Goal: Transaction & Acquisition: Purchase product/service

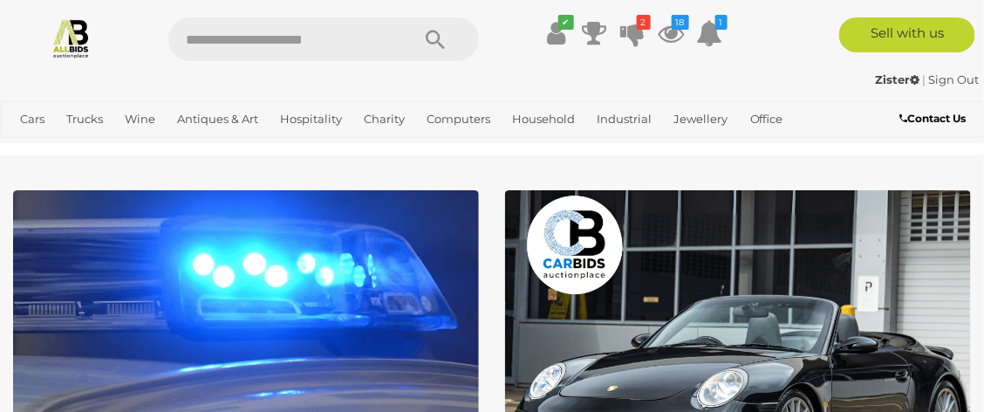
click at [634, 32] on icon at bounding box center [633, 32] width 24 height 31
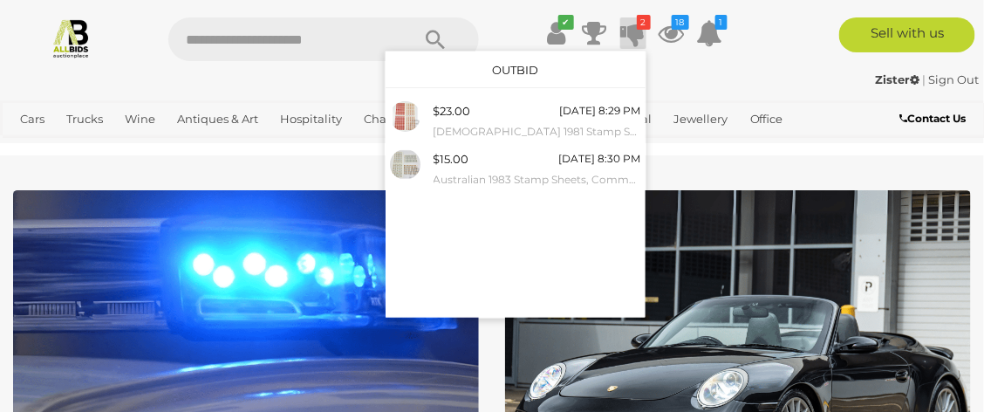
click at [710, 35] on icon at bounding box center [710, 32] width 26 height 31
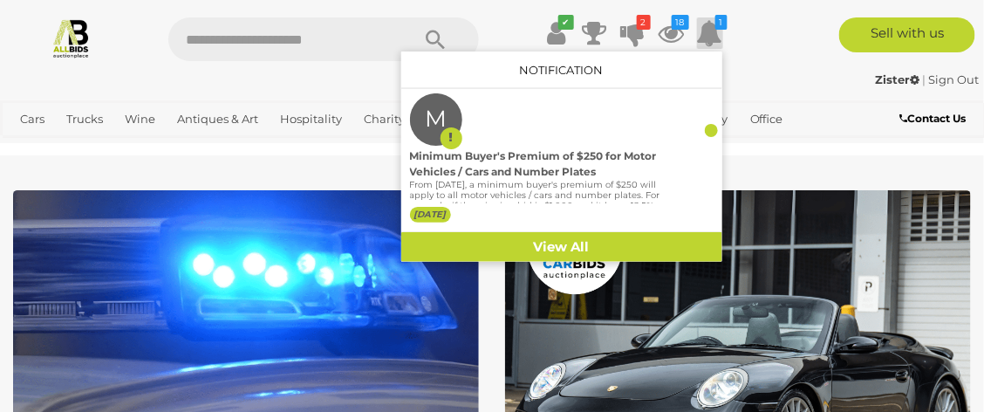
click at [675, 32] on icon at bounding box center [672, 32] width 26 height 31
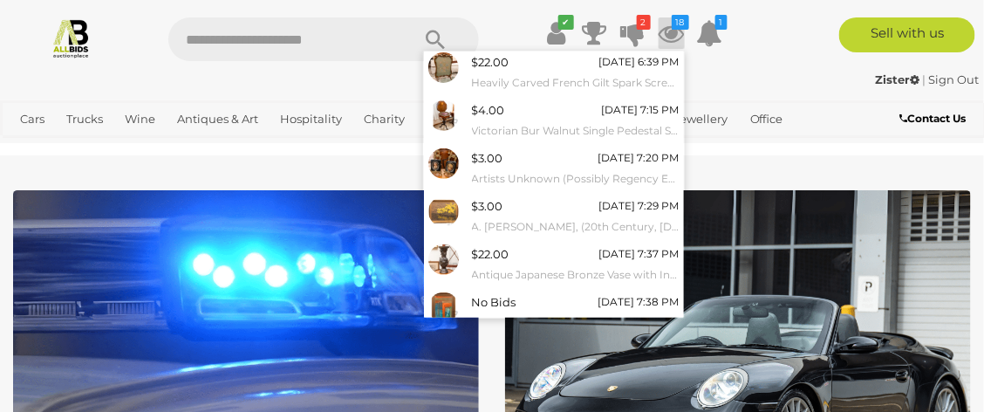
scroll to position [278, 0]
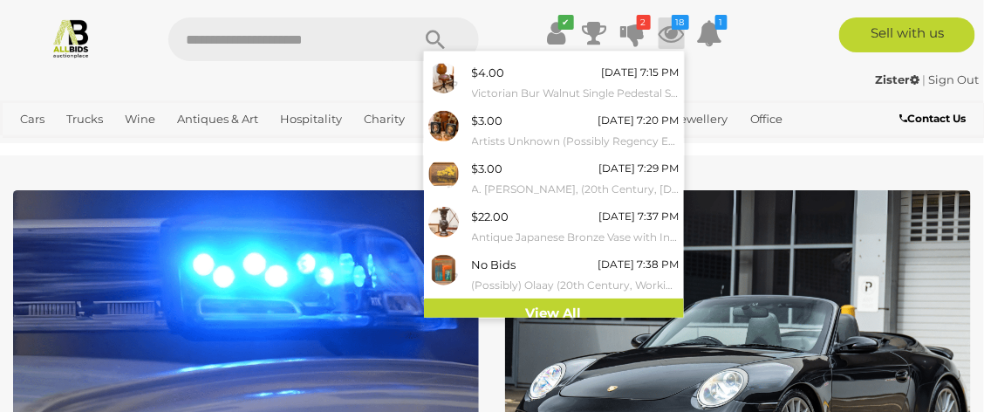
click at [630, 309] on link "View All" at bounding box center [554, 313] width 260 height 31
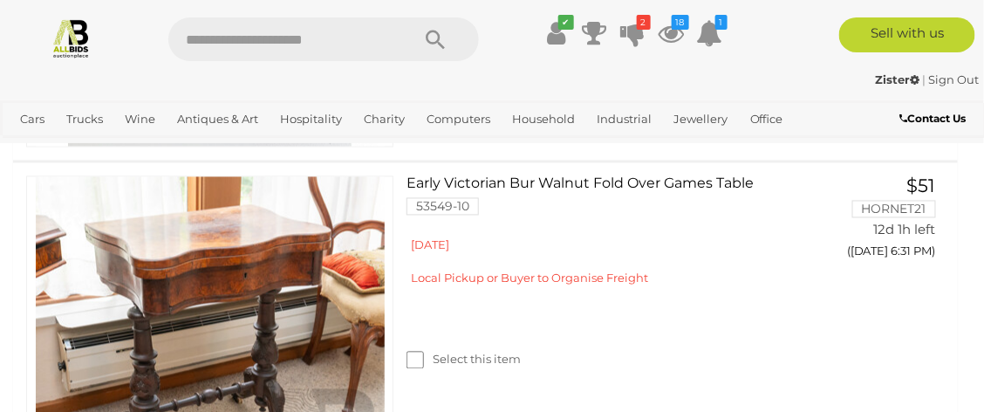
scroll to position [729, 0]
click at [628, 229] on link "Early Victorian Bur Walnut Fold Over Games Table 53549-10" at bounding box center [603, 202] width 367 height 52
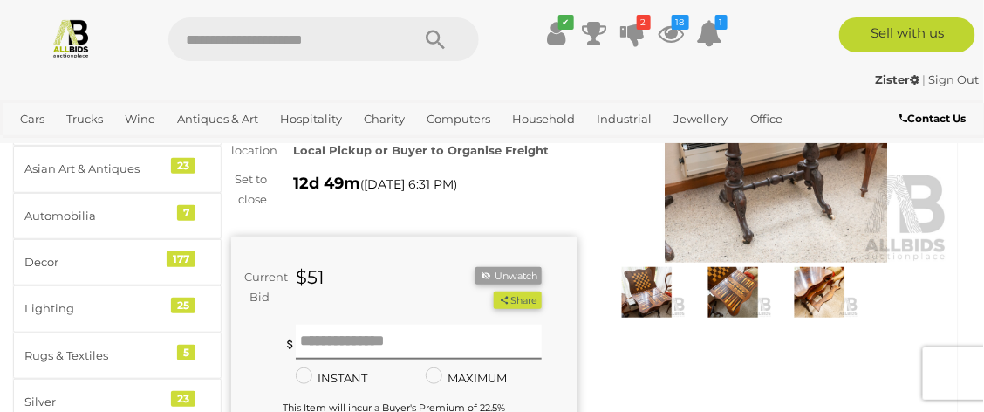
scroll to position [180, 0]
click at [78, 33] on img at bounding box center [71, 37] width 41 height 41
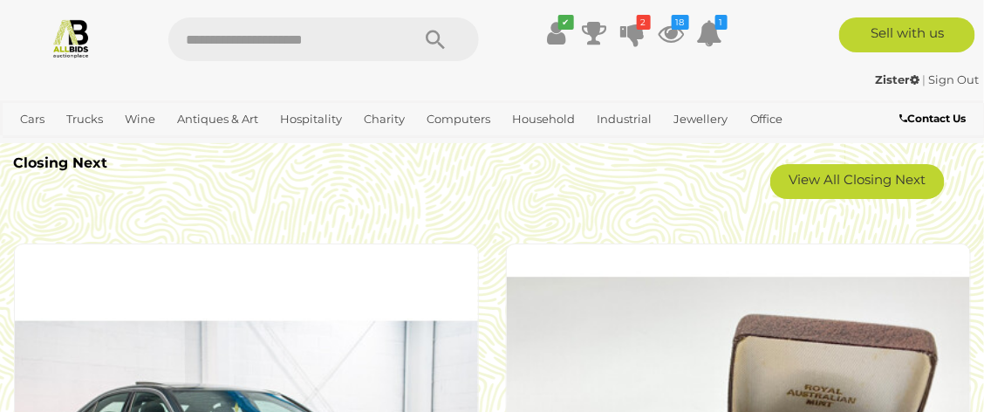
scroll to position [3216, 0]
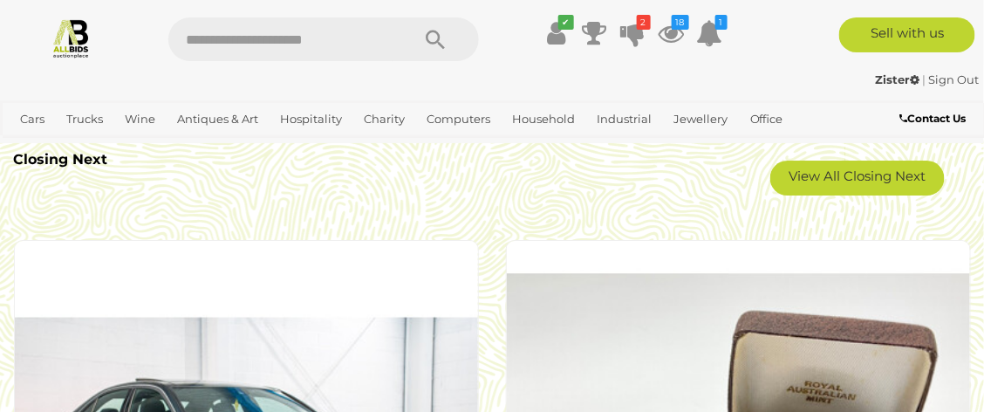
click at [864, 176] on link "View All Closing Next" at bounding box center [858, 178] width 175 height 35
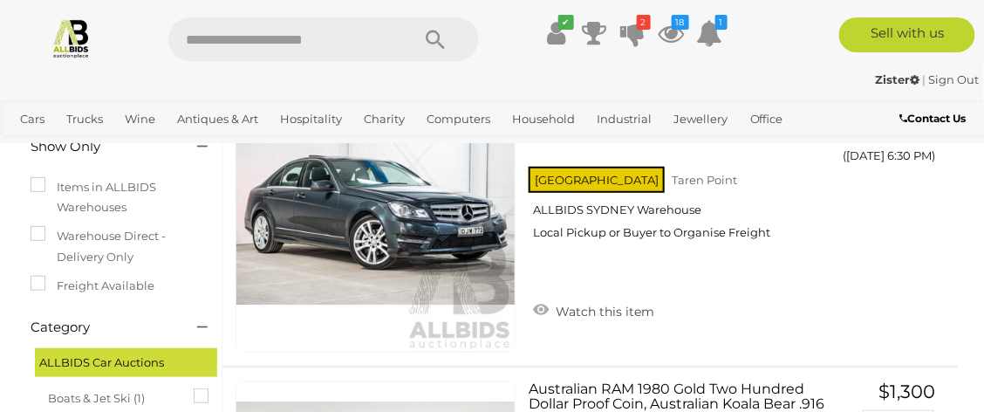
scroll to position [211, 0]
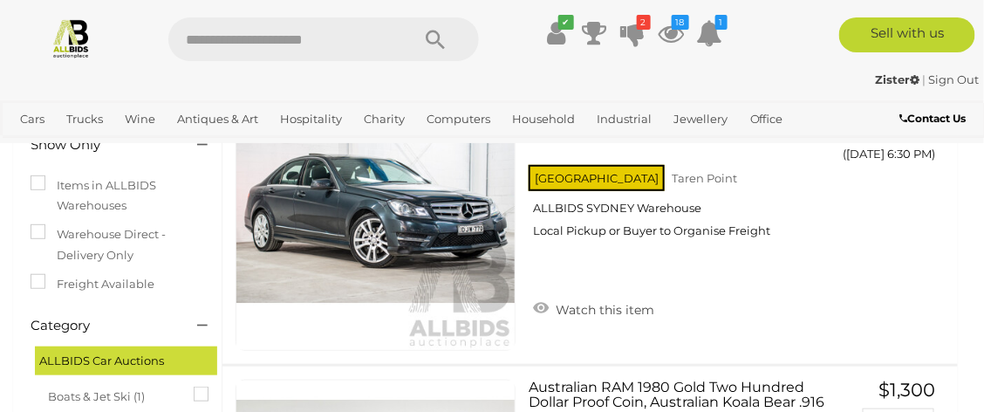
click at [822, 251] on div "NSW Taren Point ALLBIDS SYDNEY Warehouse Local Pickup or Buyer to Organise Frei…" at bounding box center [675, 206] width 293 height 90
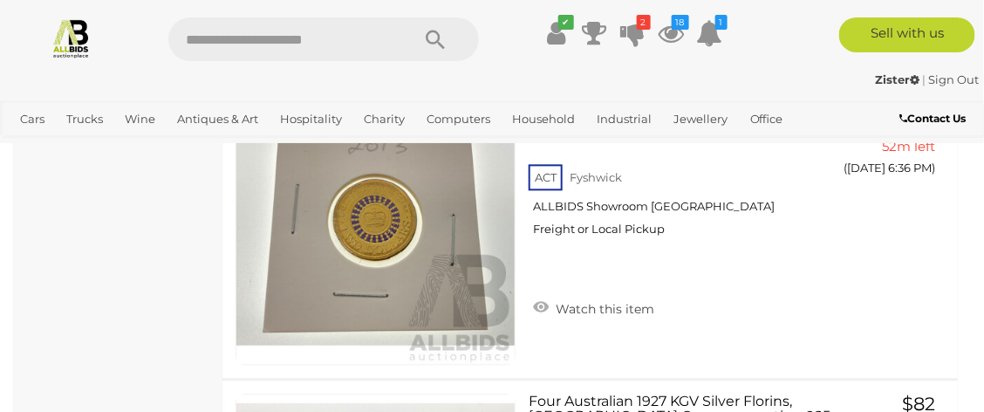
scroll to position [2672, 0]
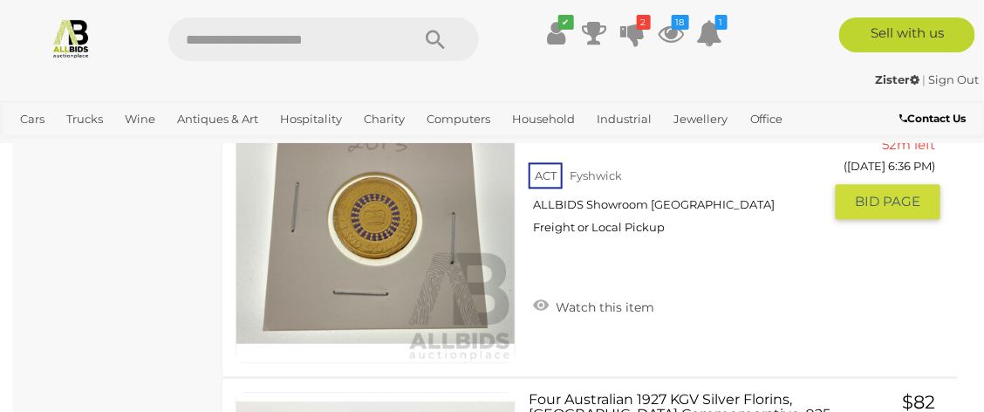
click at [544, 305] on link "Watch this item" at bounding box center [594, 305] width 130 height 26
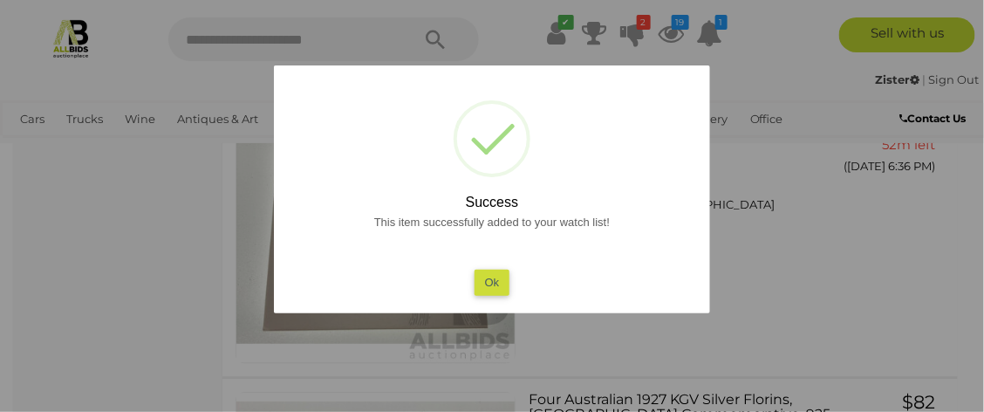
click at [495, 280] on button "Ok" at bounding box center [493, 282] width 36 height 25
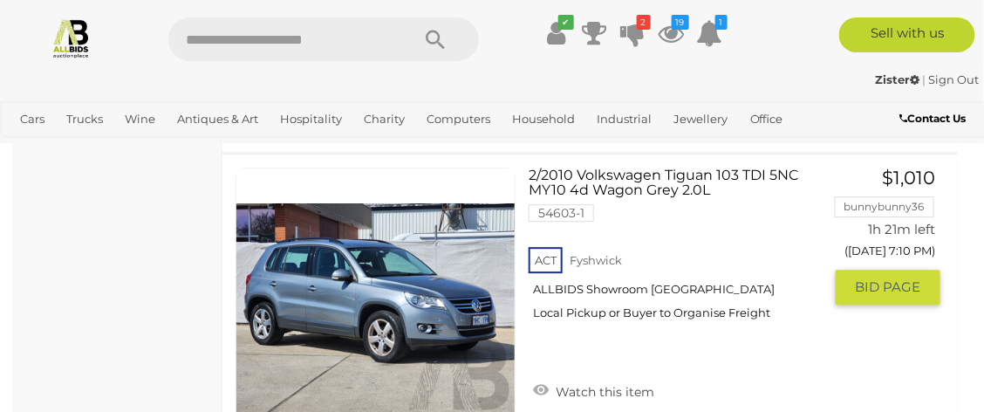
scroll to position [14991, 0]
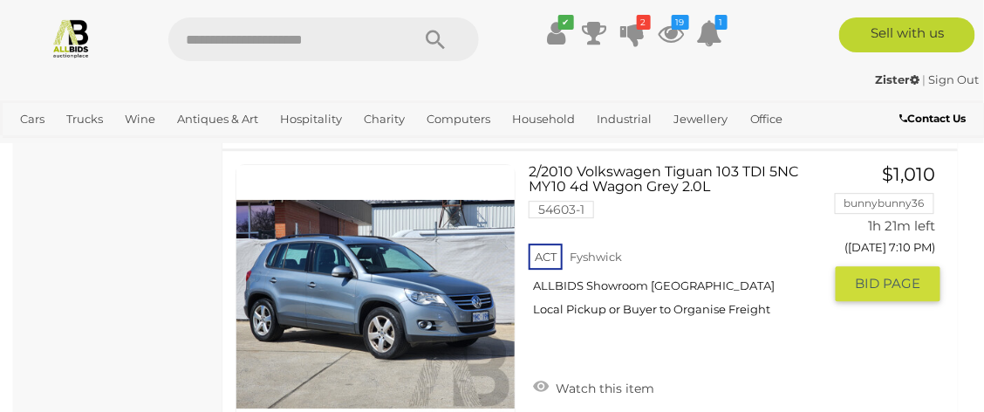
click at [623, 185] on link "2/2010 Volkswagen Tiguan 103 TDI 5NC MY10 4d Wagon Grey 2.0L 54603-1 ACT Fyshwi…" at bounding box center [682, 247] width 280 height 166
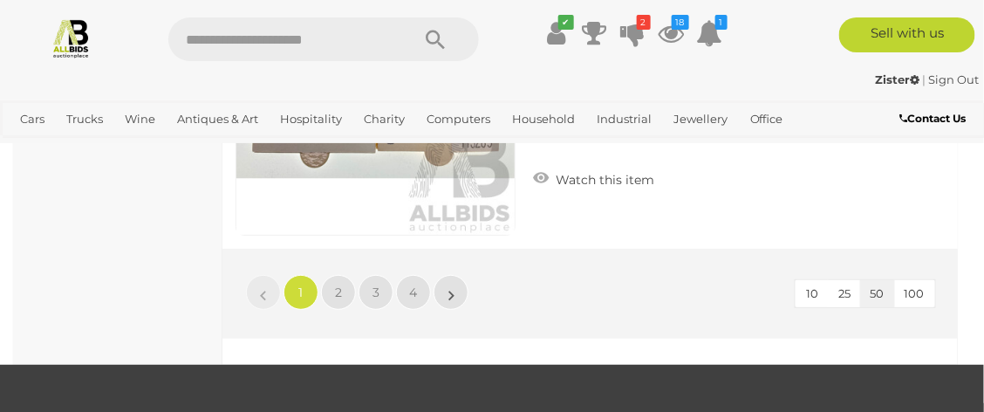
scroll to position [15513, 0]
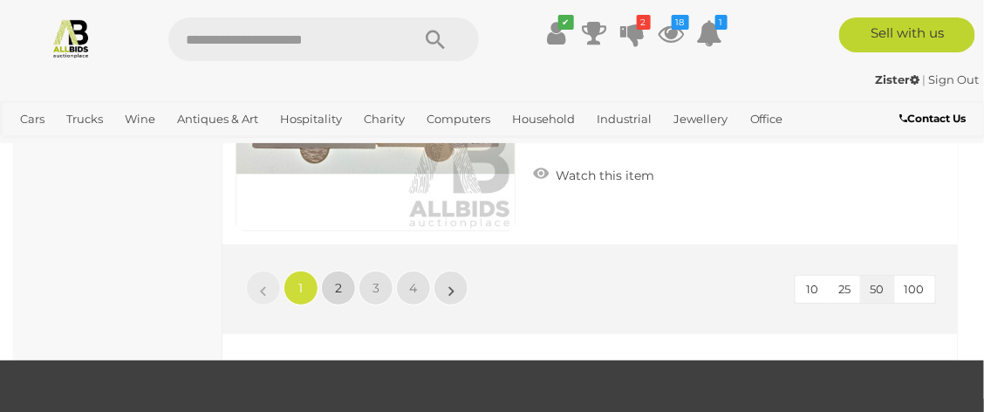
click at [344, 304] on link "2" at bounding box center [338, 288] width 35 height 35
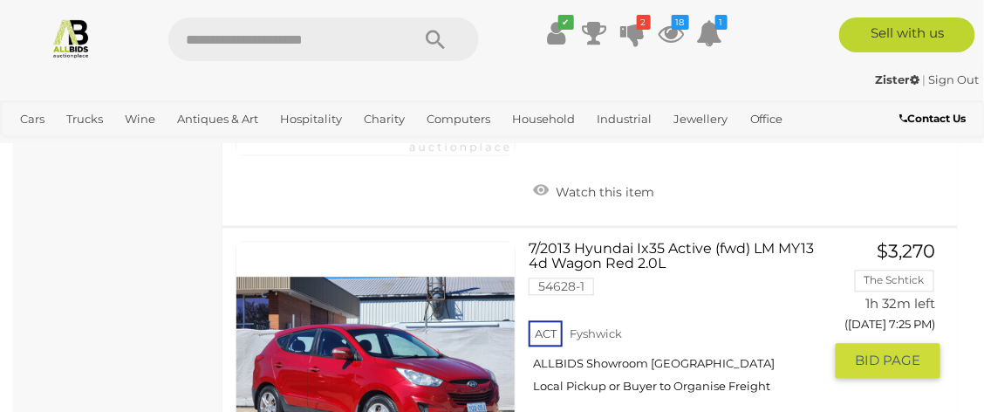
scroll to position [5972, 0]
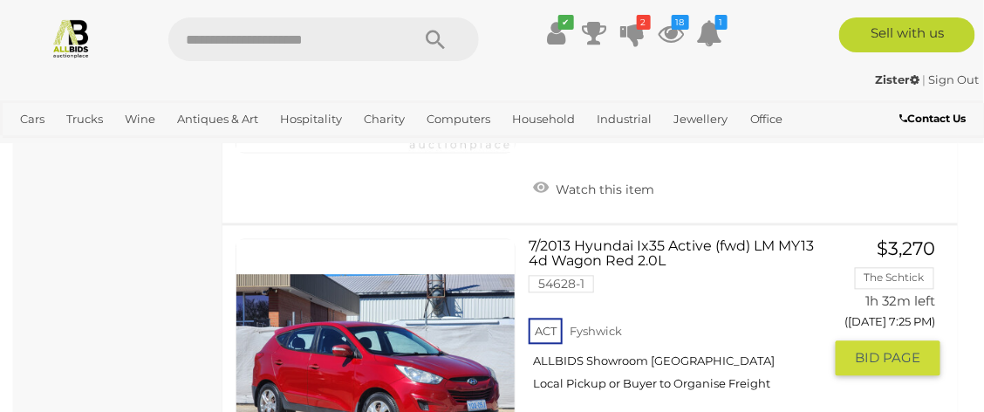
click at [395, 305] on link at bounding box center [376, 379] width 280 height 280
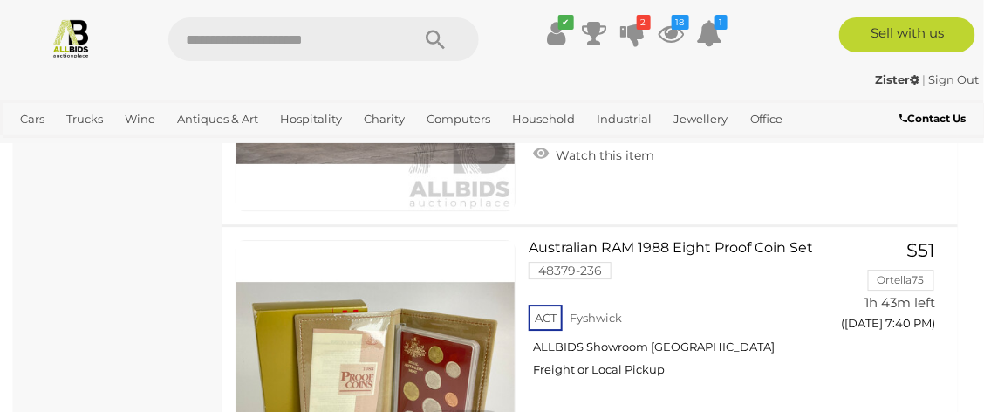
scroll to position [11587, 0]
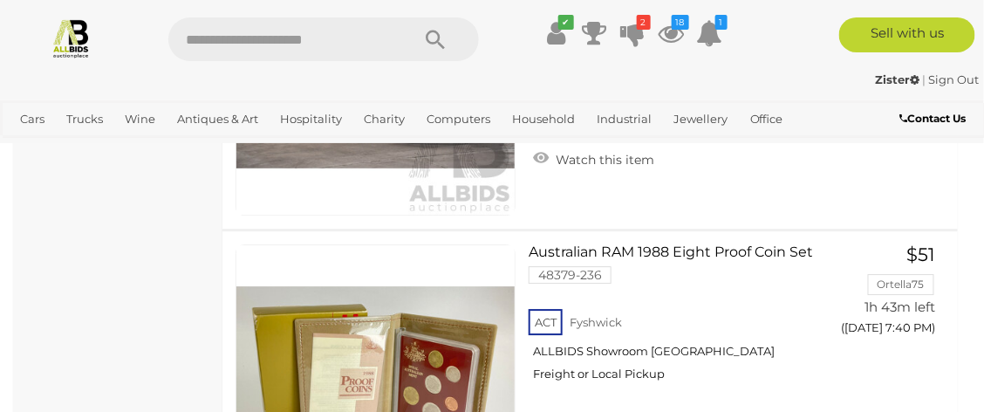
click at [420, 316] on img at bounding box center [375, 384] width 278 height 278
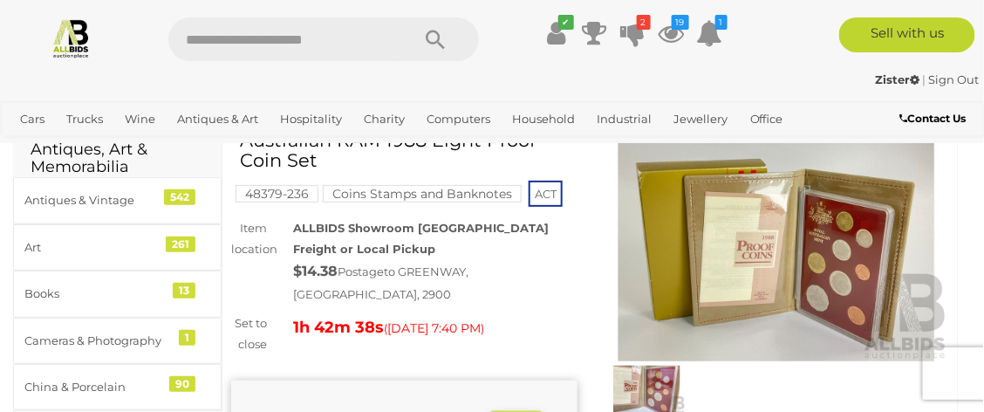
scroll to position [80, 0]
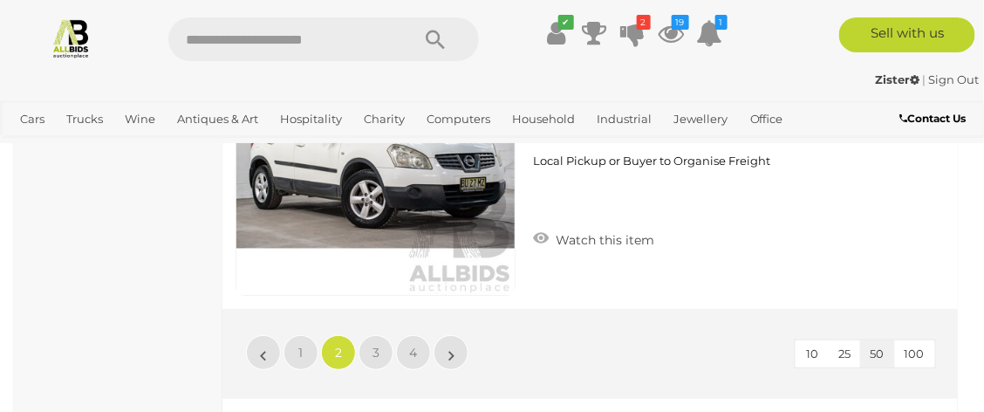
scroll to position [15525, 0]
click at [375, 345] on span "3" at bounding box center [376, 353] width 7 height 16
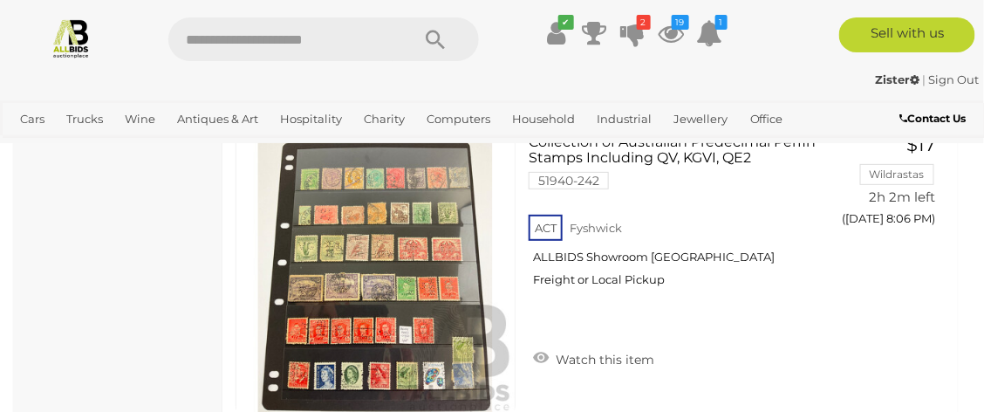
scroll to position [6985, 0]
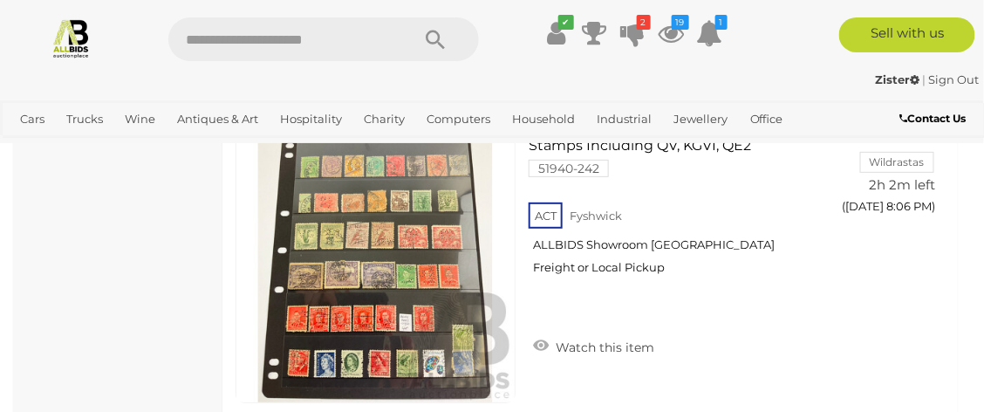
click at [377, 281] on img at bounding box center [375, 262] width 278 height 278
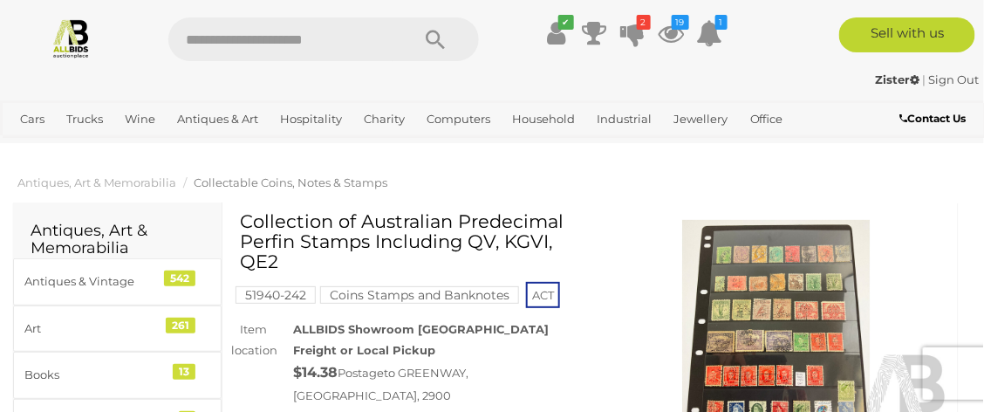
click img
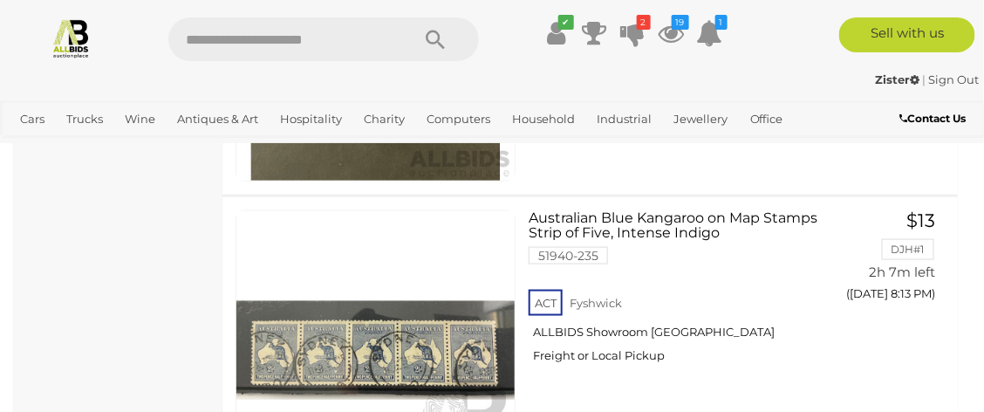
scroll to position [9097, 0]
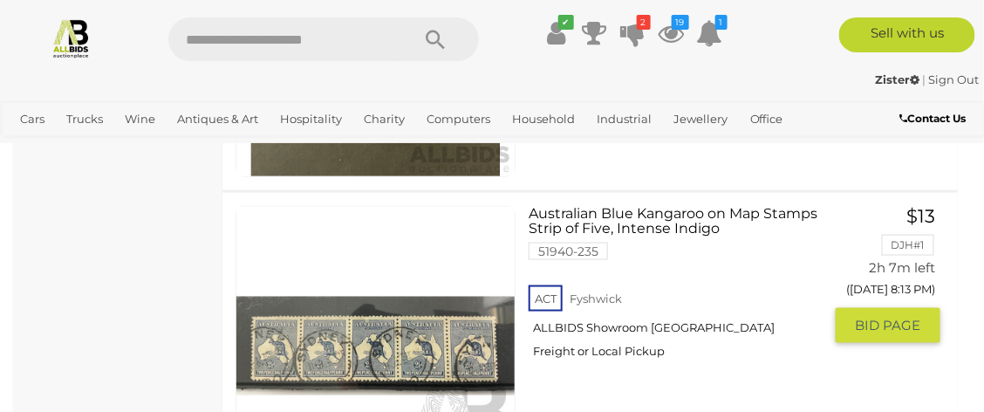
click at [426, 320] on img at bounding box center [375, 346] width 278 height 278
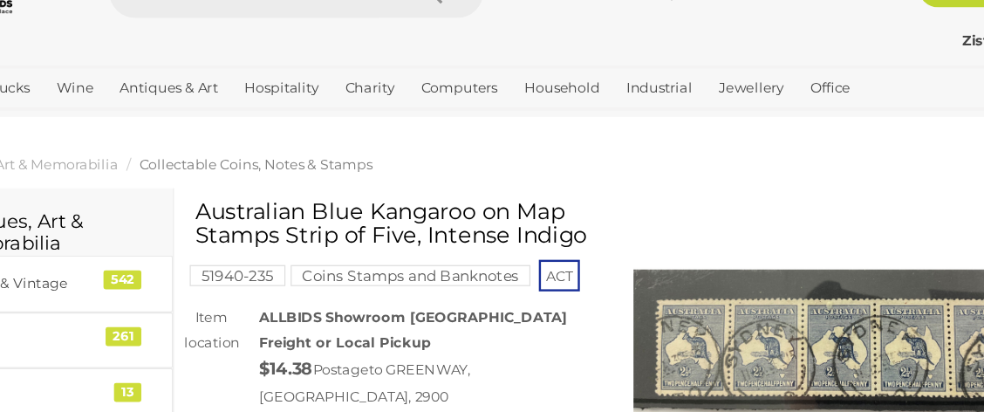
click at [743, 222] on img at bounding box center [777, 331] width 346 height 223
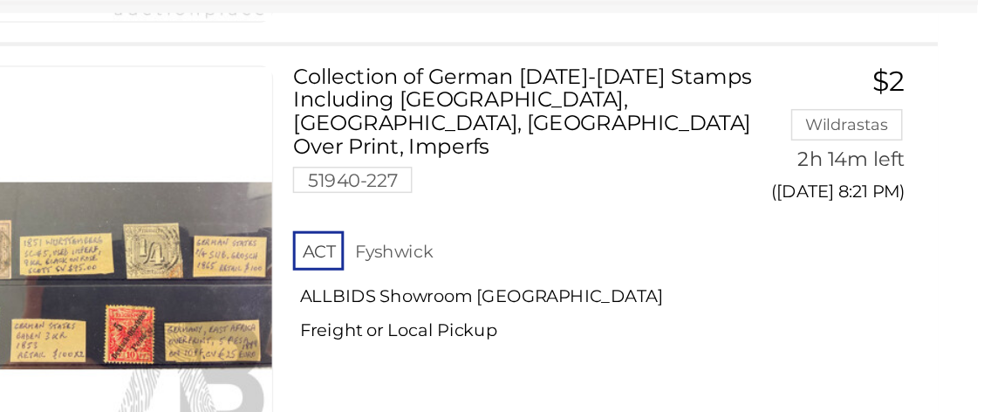
scroll to position [11598, 7]
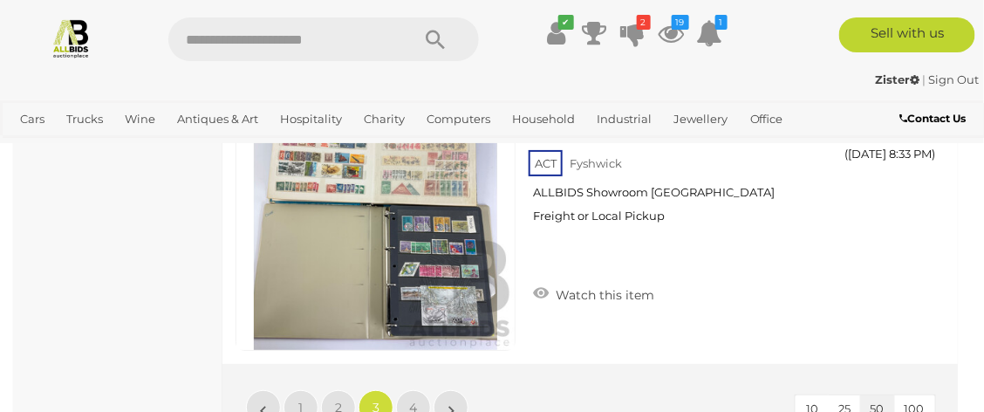
scroll to position [15506, 0]
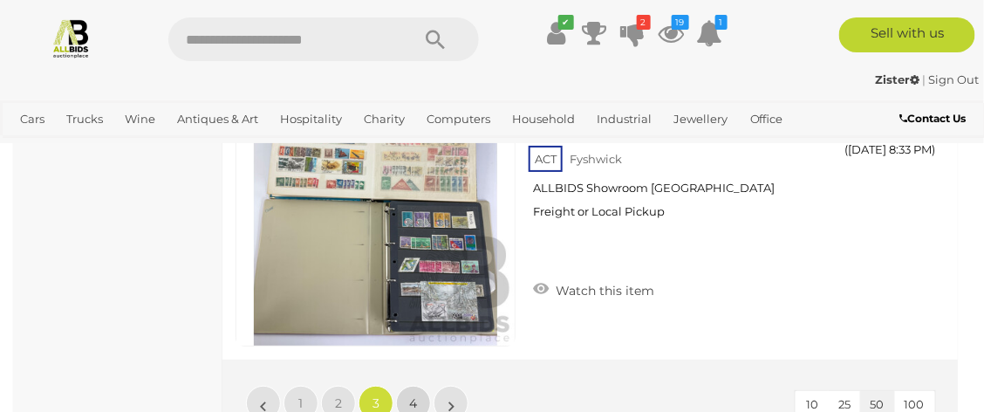
click at [413, 395] on span "4" at bounding box center [414, 403] width 8 height 16
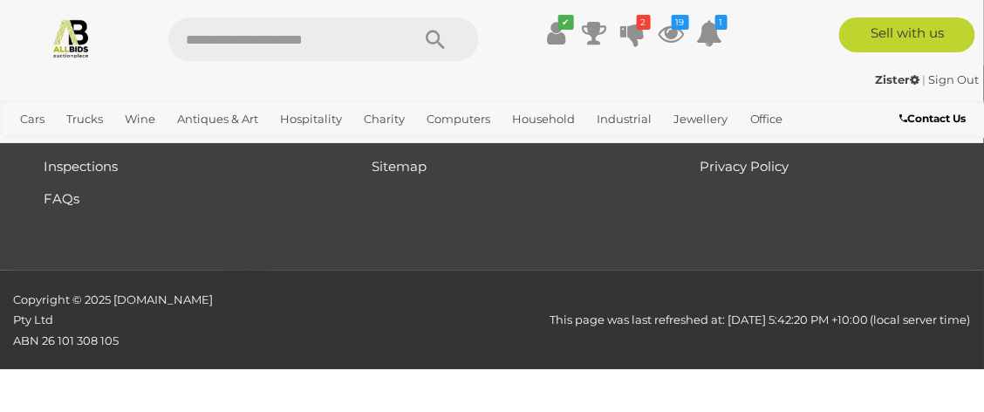
scroll to position [91, 0]
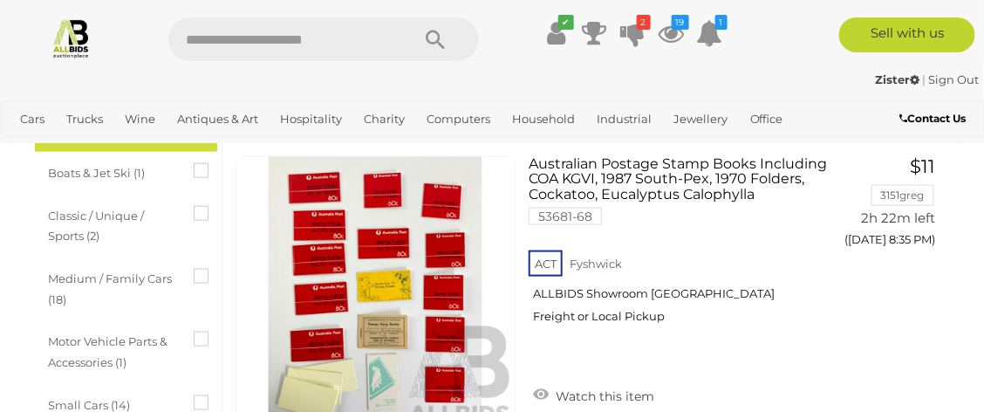
scroll to position [437, 0]
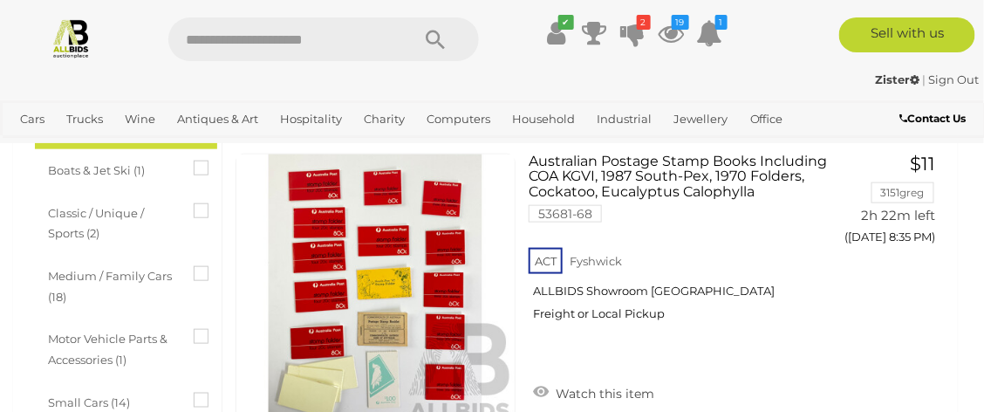
click at [408, 290] on link at bounding box center [376, 294] width 280 height 280
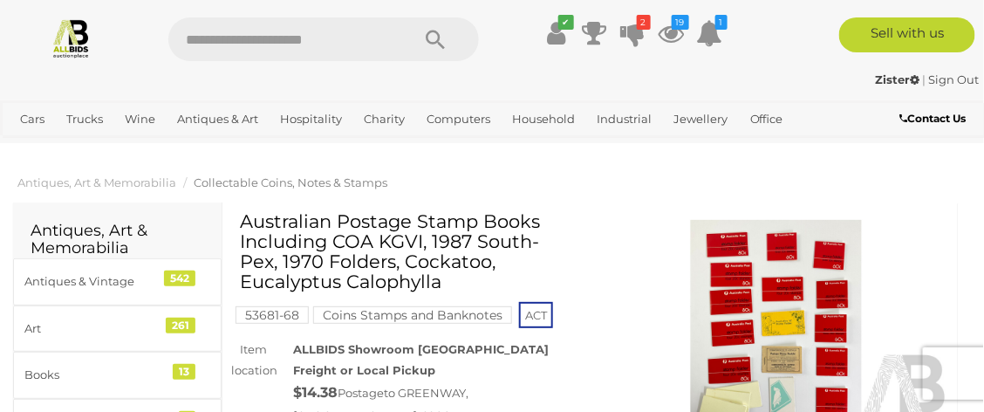
click at [777, 325] on img at bounding box center [777, 331] width 346 height 223
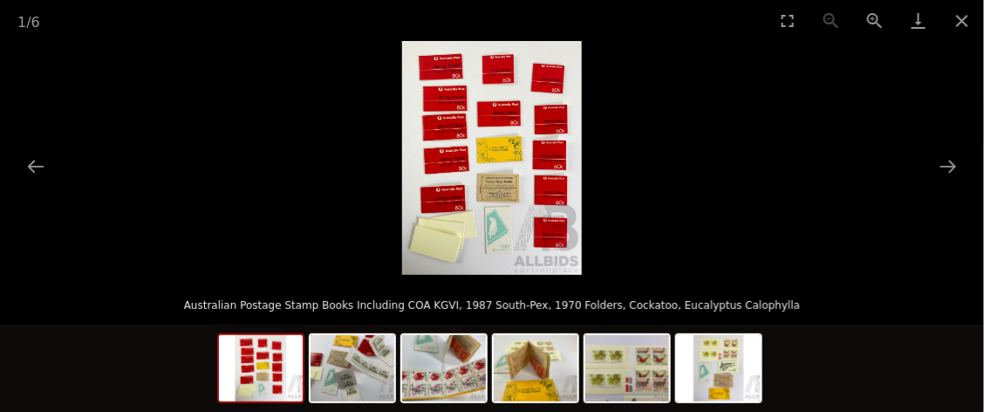
click at [880, 31] on button "Zoom in" at bounding box center [875, 20] width 44 height 41
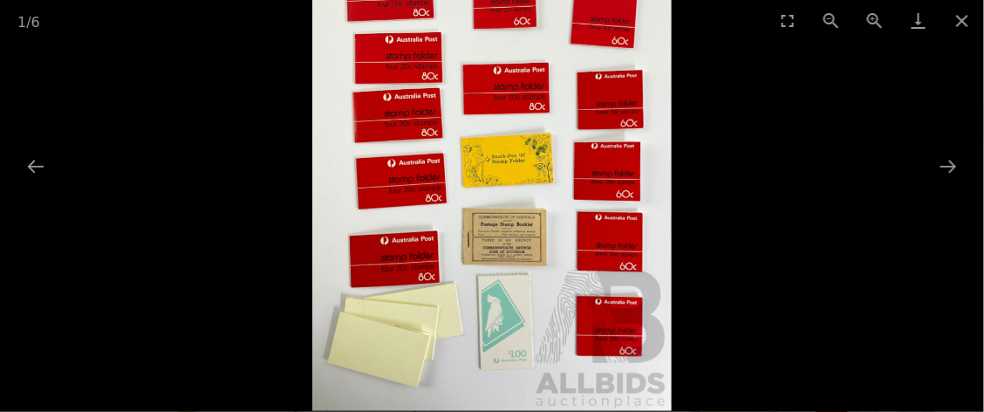
click at [880, 25] on button "Zoom in" at bounding box center [875, 20] width 44 height 41
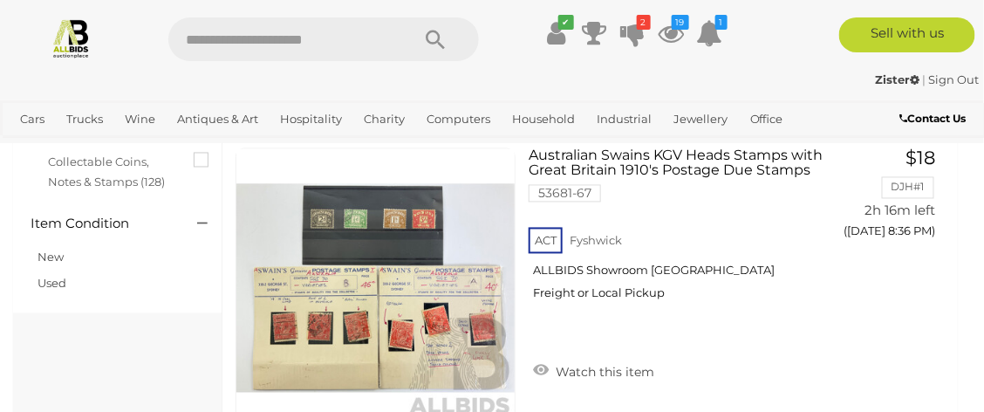
scroll to position [740, 0]
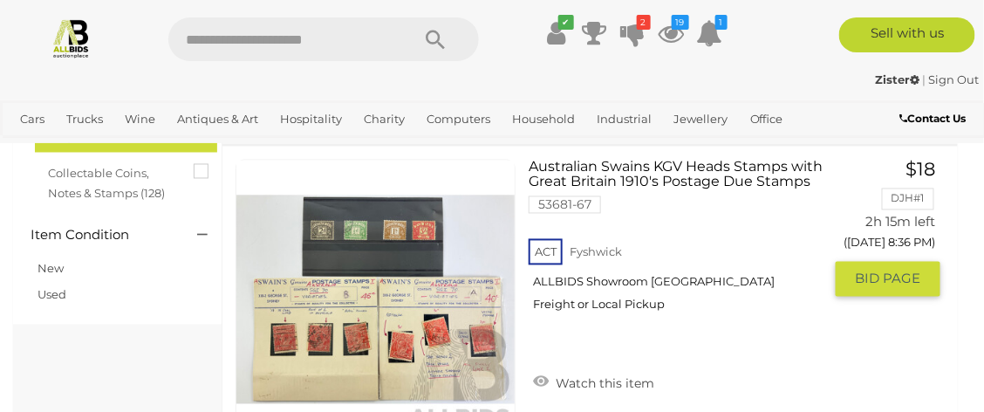
click at [359, 310] on img at bounding box center [375, 300] width 278 height 278
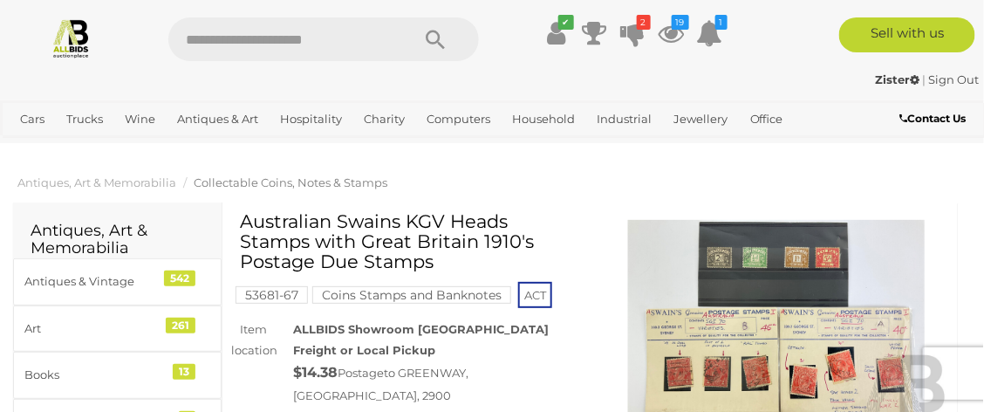
click at [788, 322] on img at bounding box center [777, 331] width 346 height 223
click at [784, 344] on img at bounding box center [777, 331] width 346 height 223
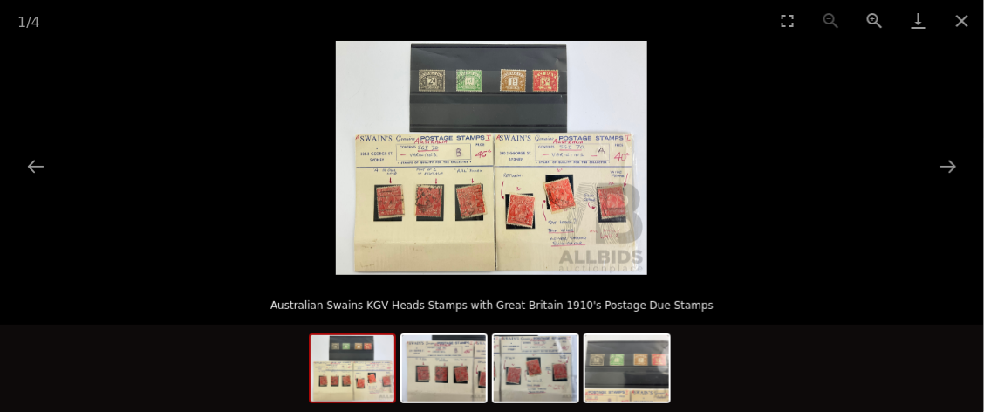
click at [583, 232] on img at bounding box center [492, 158] width 312 height 234
click at [877, 33] on button "Zoom in" at bounding box center [875, 20] width 44 height 41
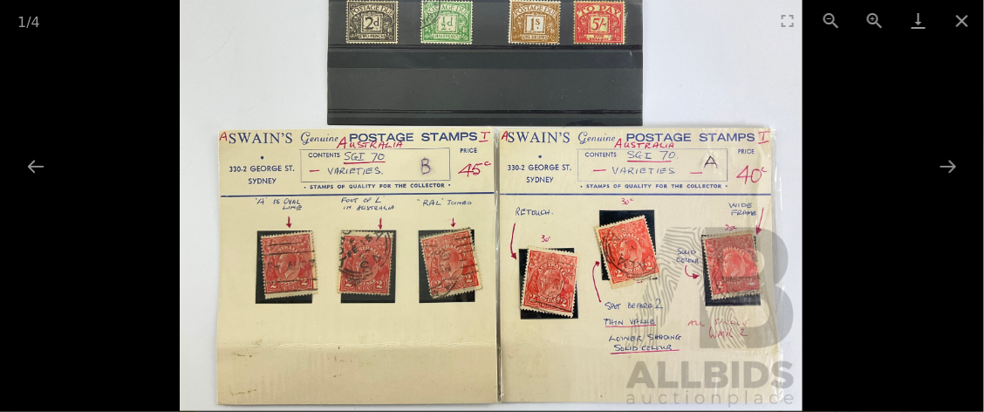
click at [876, 24] on button "Zoom in" at bounding box center [875, 20] width 44 height 41
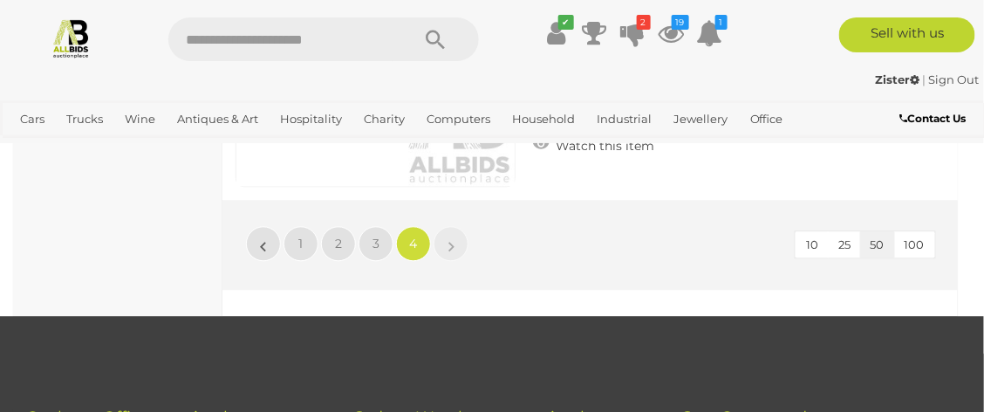
scroll to position [4429, 0]
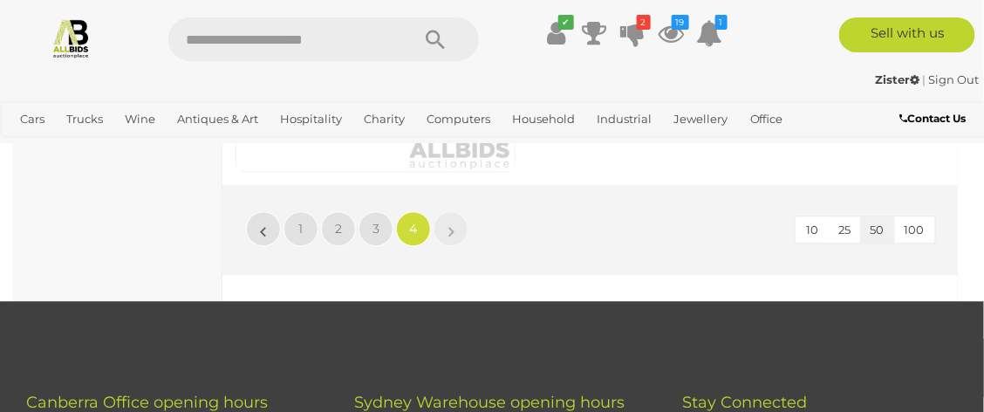
click at [717, 37] on icon at bounding box center [710, 32] width 26 height 31
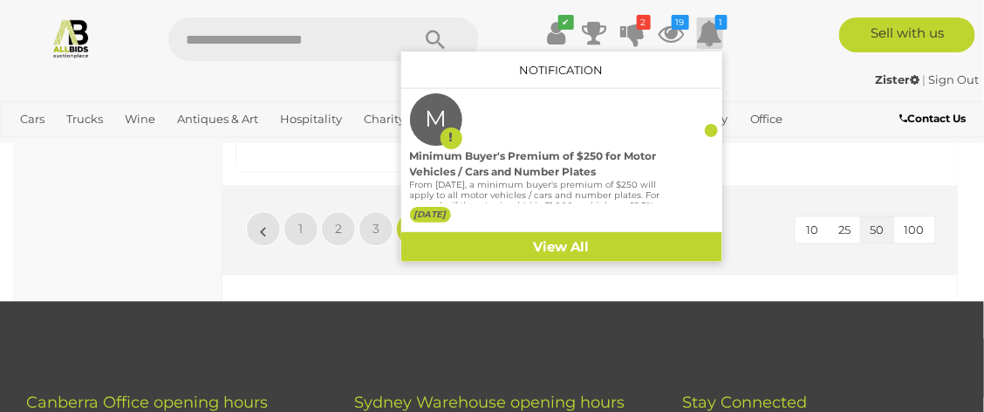
click at [678, 31] on icon at bounding box center [672, 32] width 26 height 31
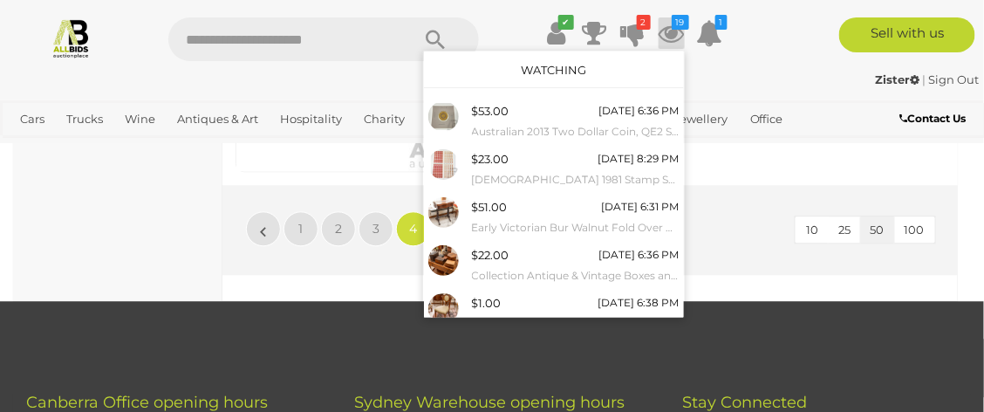
click at [524, 114] on div "$53.00 Today 6:36 PM Australian 2013 Two Dollar Coin, QE2 Sixty Years Coronation" at bounding box center [576, 120] width 208 height 39
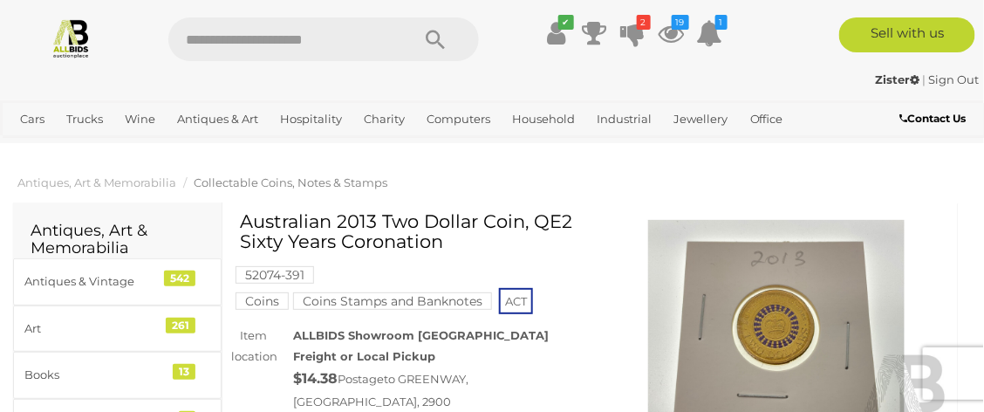
click at [67, 31] on img at bounding box center [71, 37] width 41 height 41
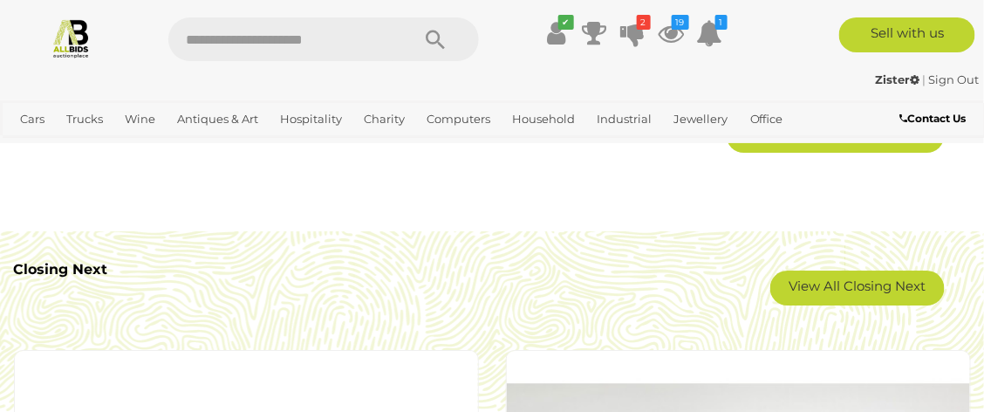
scroll to position [3113, 0]
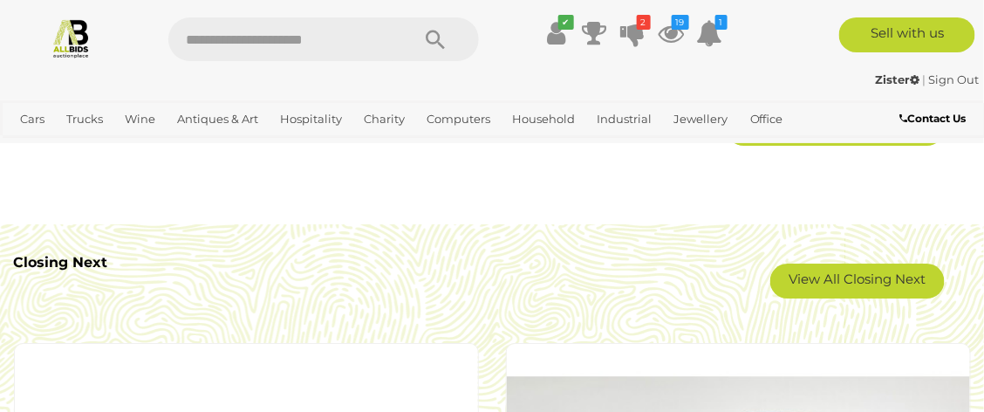
click at [873, 276] on link "View All Closing Next" at bounding box center [858, 281] width 175 height 35
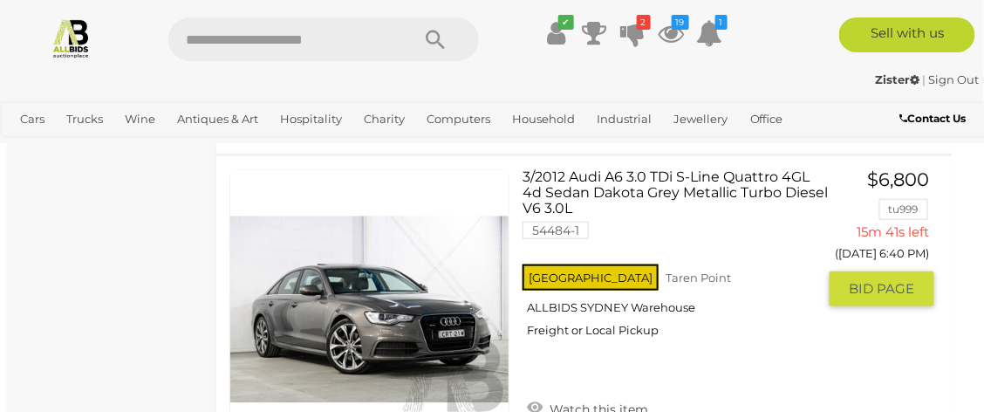
scroll to position [3819, 6]
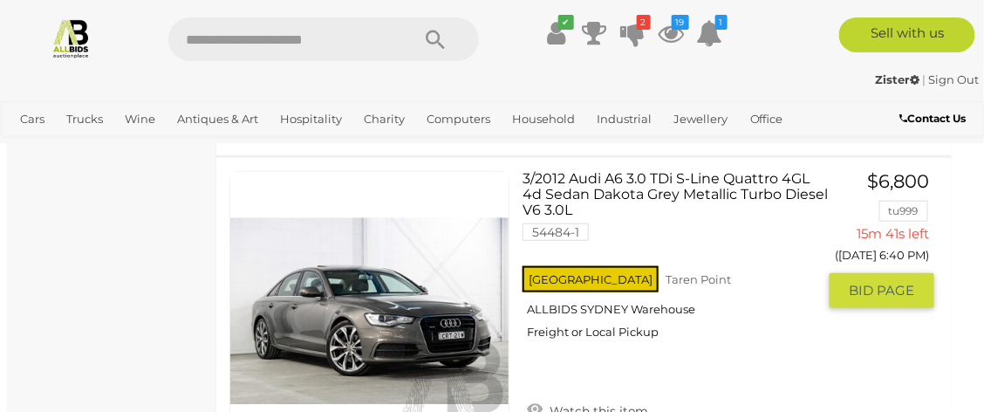
click at [77, 32] on img at bounding box center [71, 37] width 41 height 41
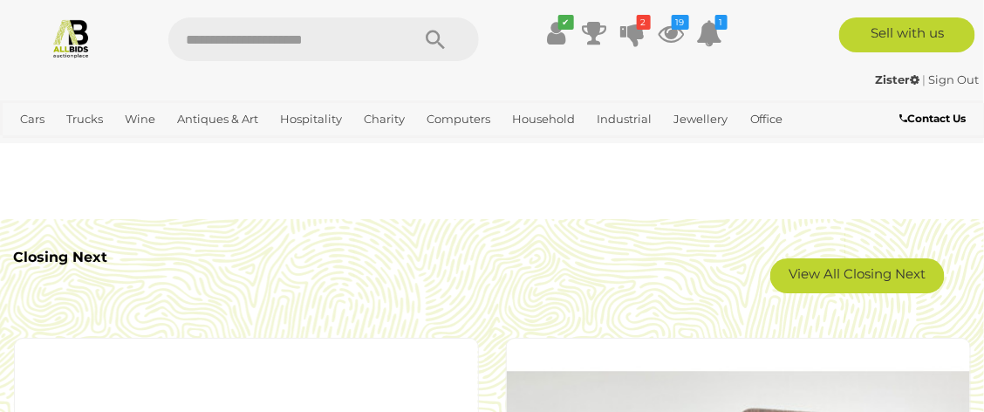
scroll to position [3118, 0]
click at [852, 268] on link "View All Closing Next" at bounding box center [858, 275] width 175 height 35
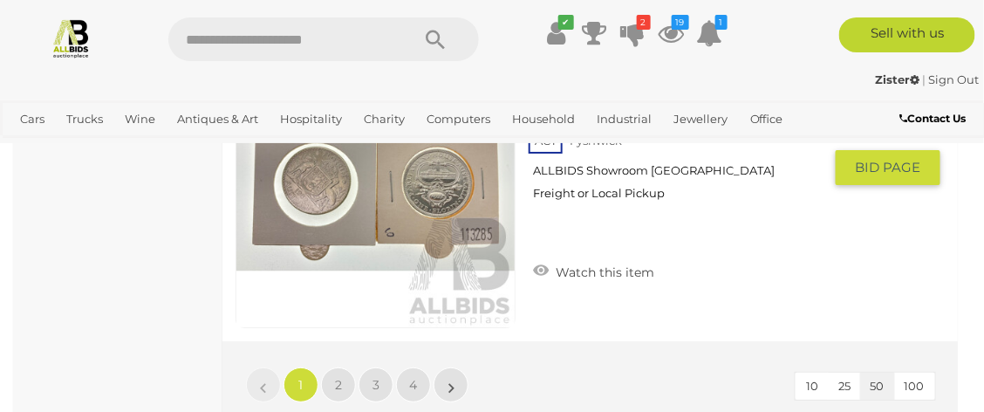
scroll to position [15451, 0]
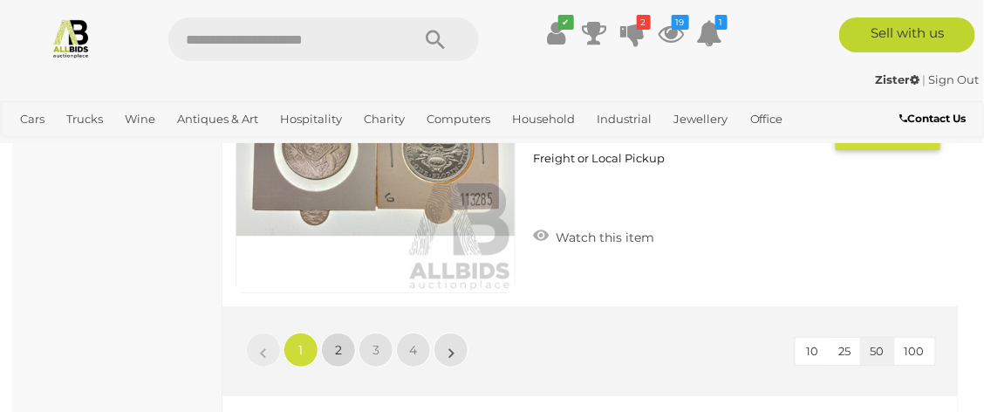
click at [339, 356] on span "2" at bounding box center [338, 350] width 7 height 16
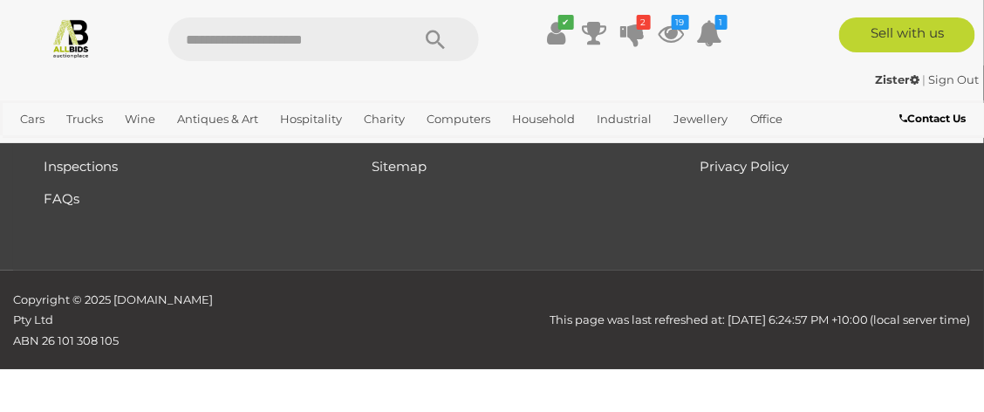
scroll to position [91, 0]
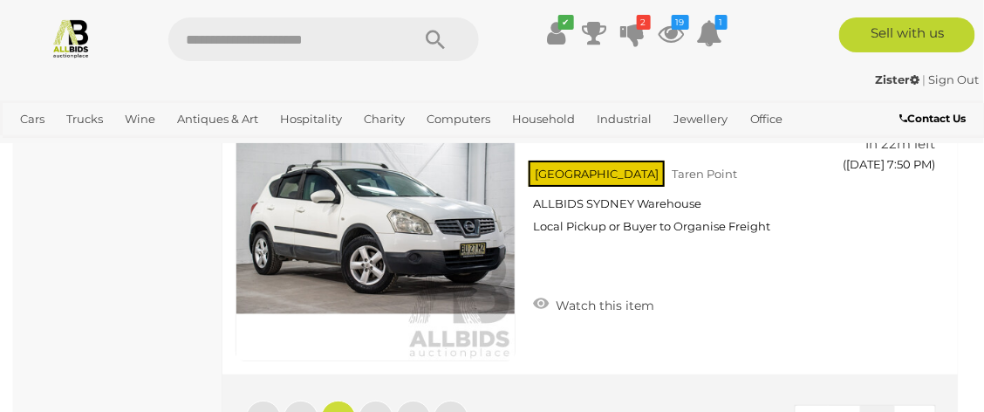
scroll to position [15462, 0]
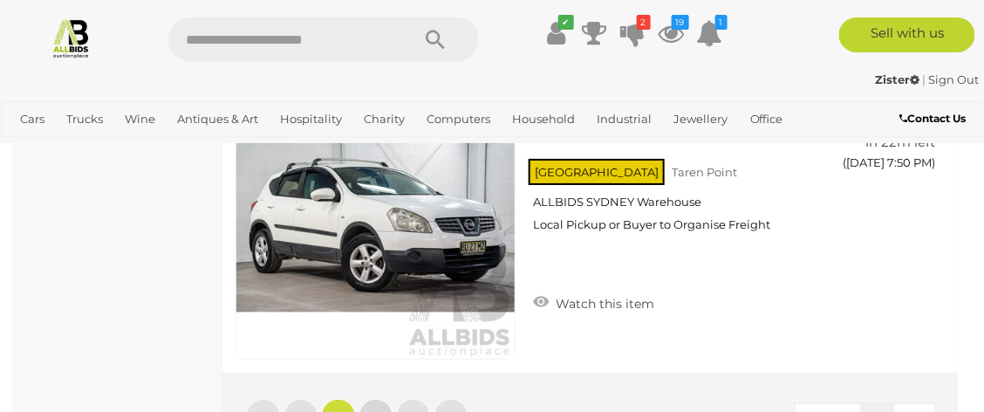
click at [373, 408] on span "3" at bounding box center [376, 416] width 7 height 16
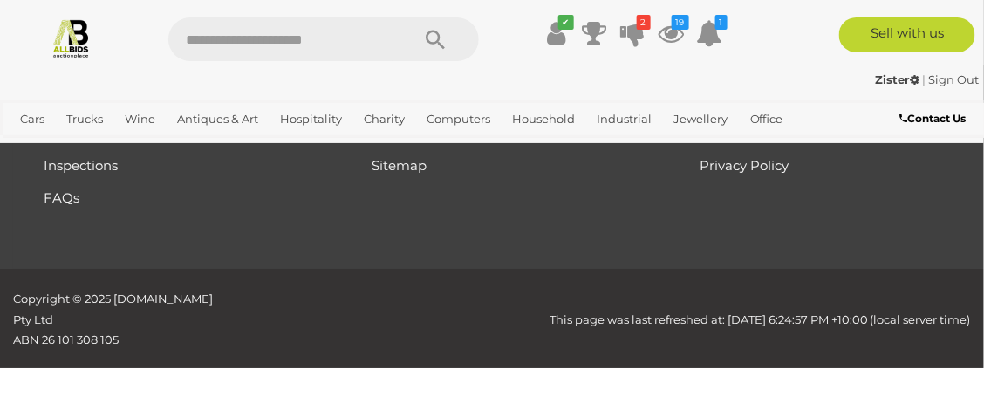
scroll to position [91, 0]
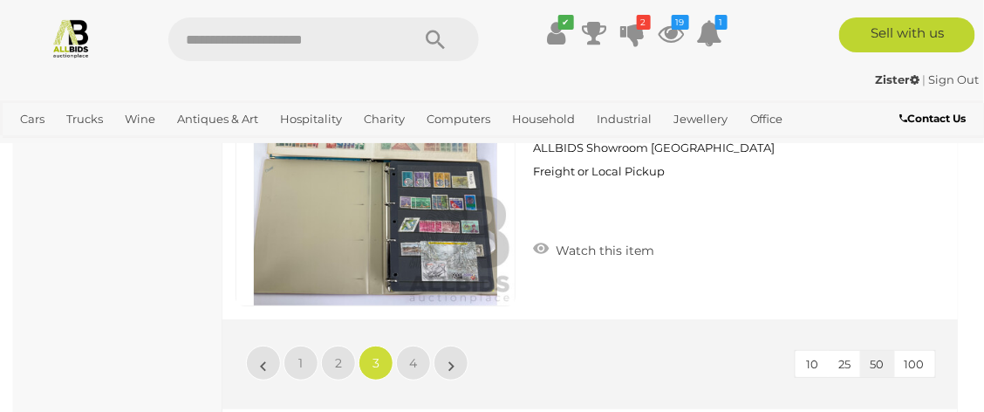
scroll to position [15542, 0]
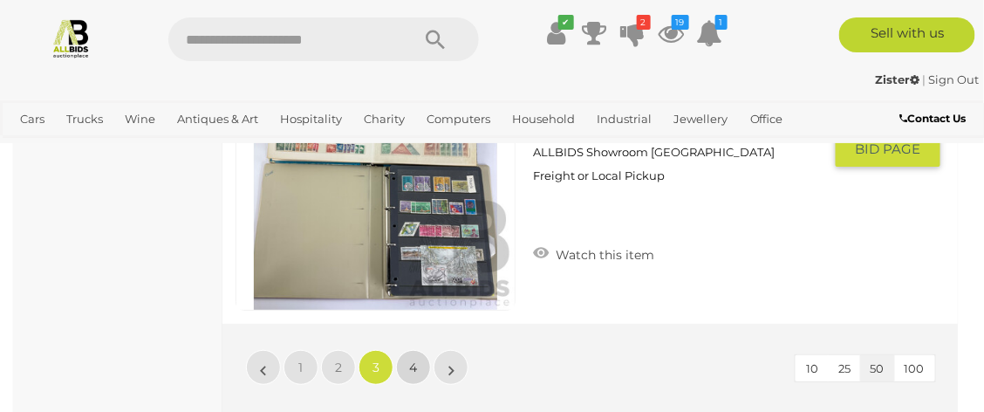
click at [410, 360] on span "4" at bounding box center [414, 368] width 8 height 16
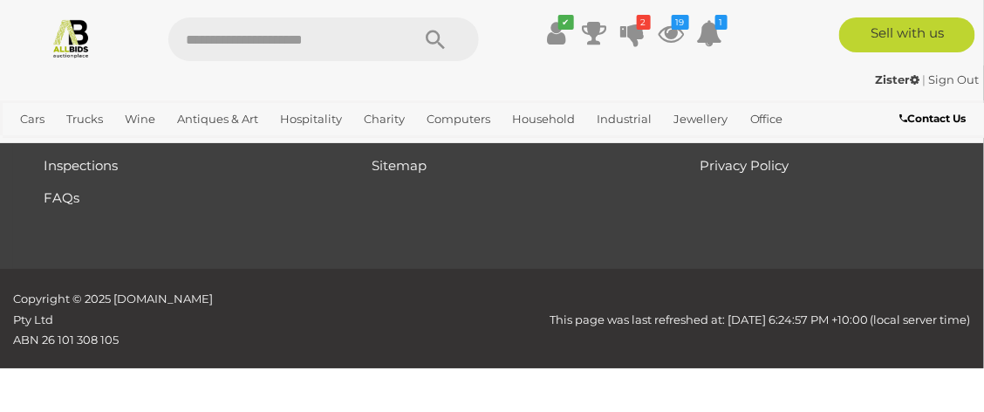
scroll to position [91, 0]
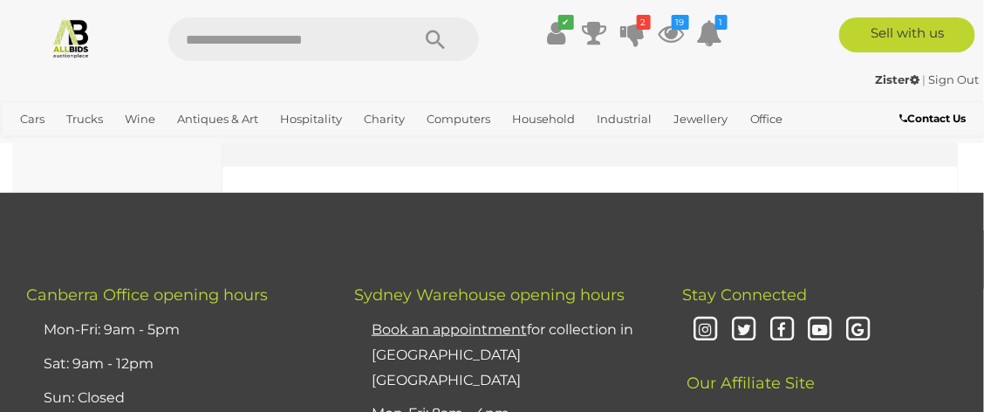
scroll to position [3675, 0]
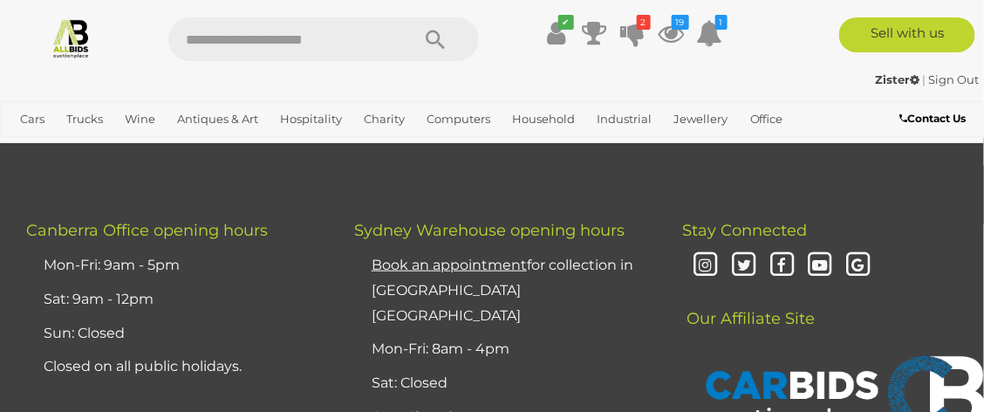
click at [59, 24] on img at bounding box center [71, 37] width 41 height 41
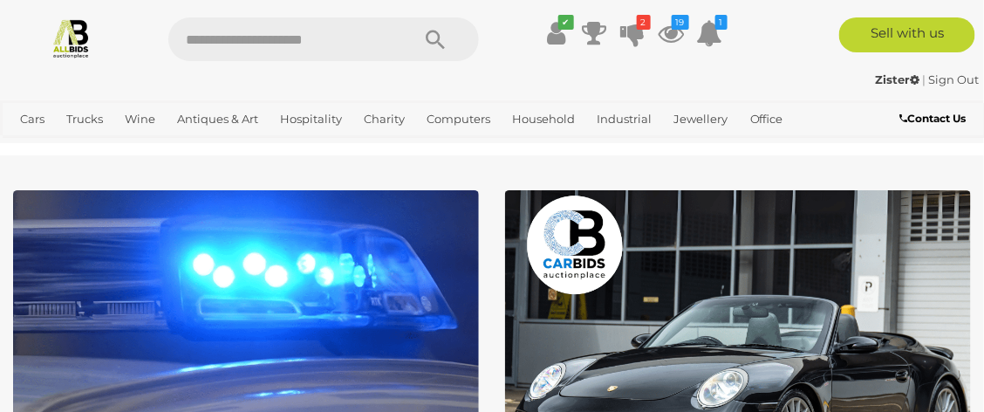
click at [674, 28] on icon "19" at bounding box center [680, 22] width 17 height 15
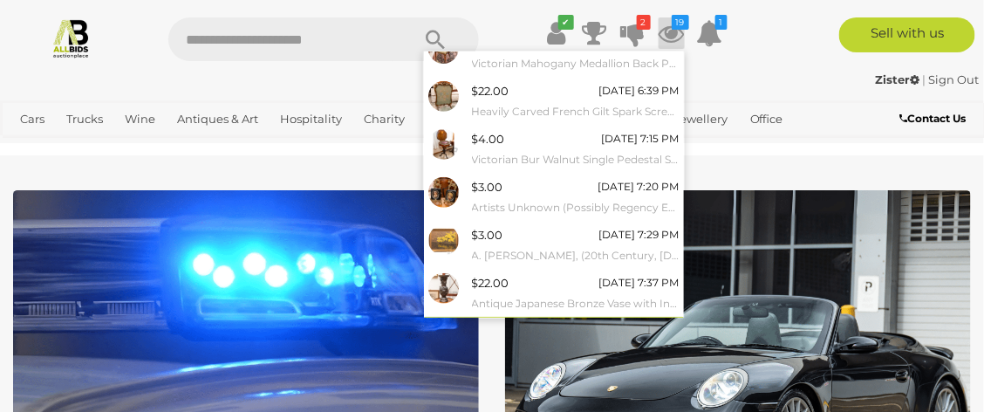
scroll to position [278, 0]
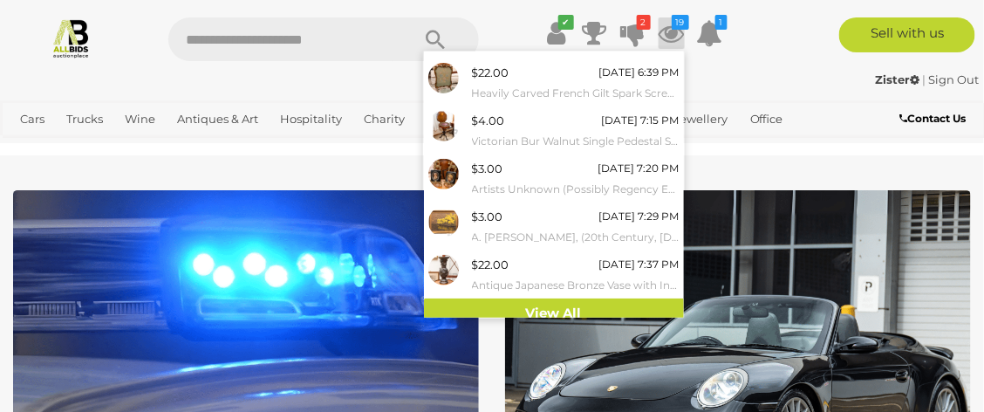
click at [552, 309] on link "View All" at bounding box center [554, 313] width 260 height 31
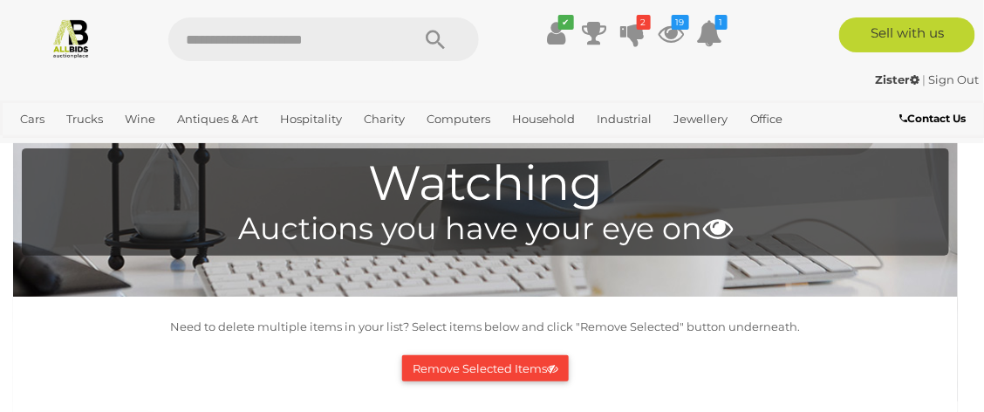
scroll to position [34, 0]
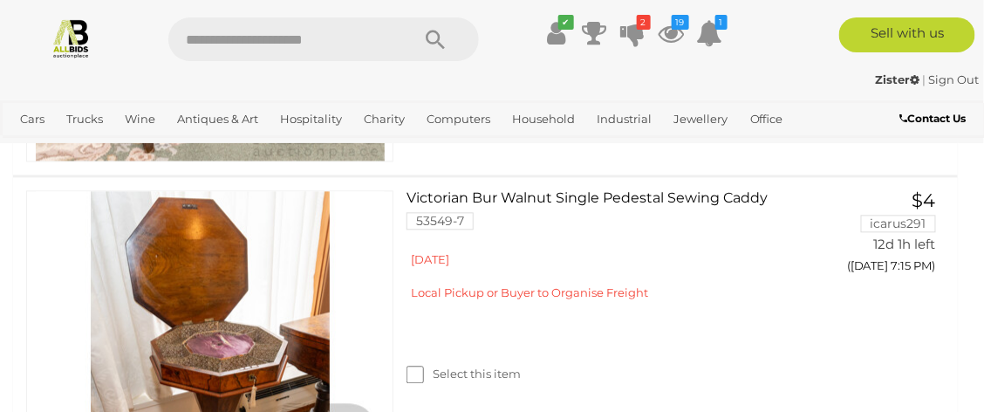
scroll to position [2612, 0]
click at [179, 323] on link at bounding box center [209, 366] width 367 height 351
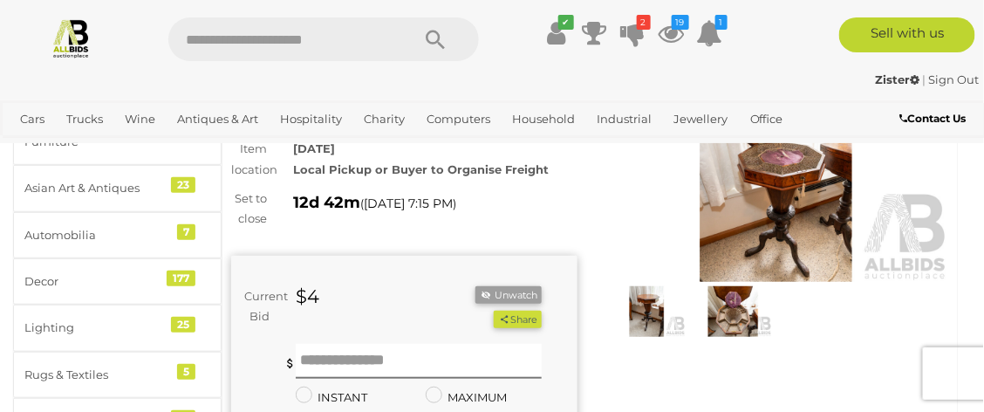
scroll to position [125, 0]
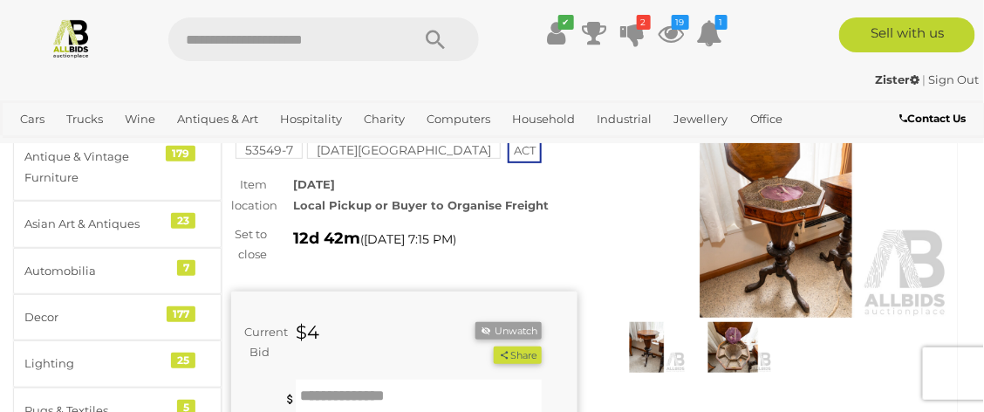
click at [825, 372] on div at bounding box center [777, 231] width 346 height 291
click at [737, 355] on img at bounding box center [734, 347] width 78 height 50
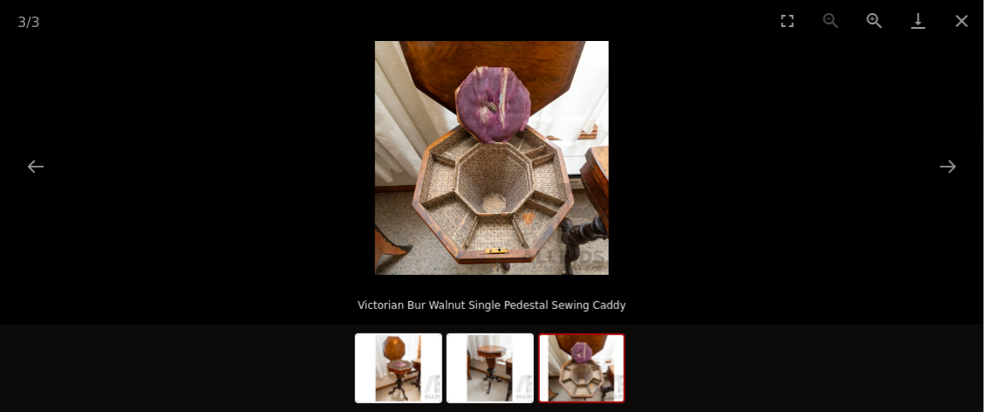
click at [517, 192] on img at bounding box center [492, 158] width 234 height 234
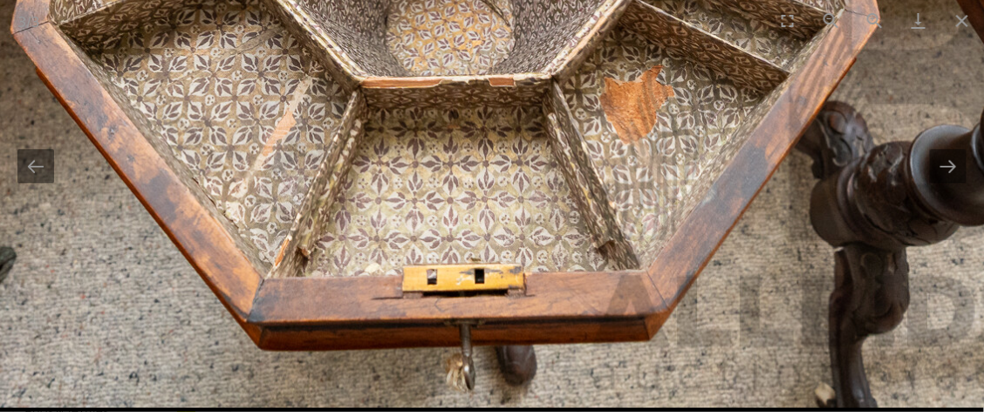
click at [957, 172] on button "Next slide" at bounding box center [948, 166] width 37 height 34
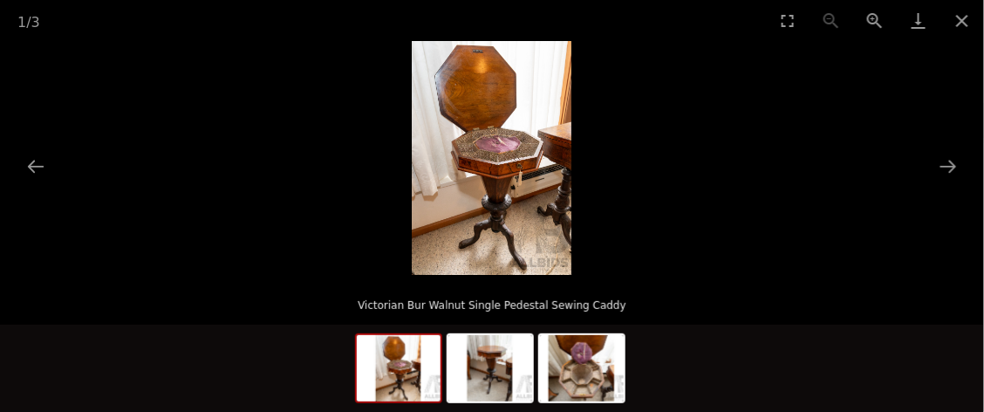
click at [945, 175] on button "Next slide" at bounding box center [948, 166] width 37 height 34
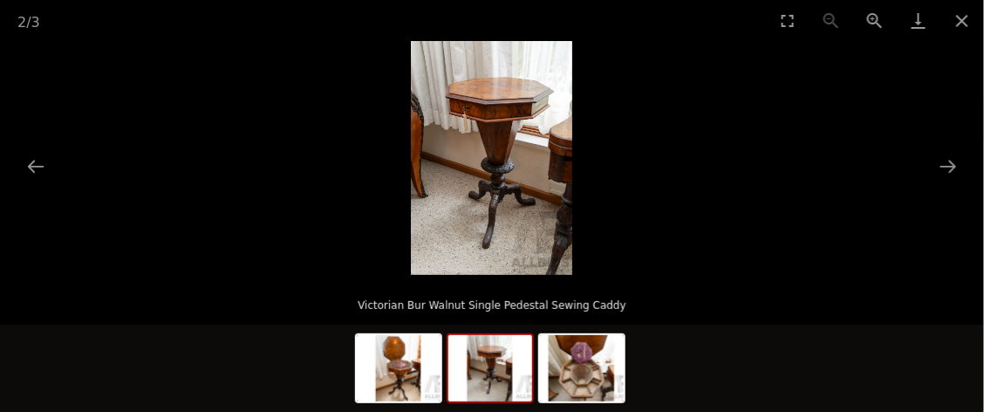
click at [945, 175] on button "Next slide" at bounding box center [948, 166] width 37 height 34
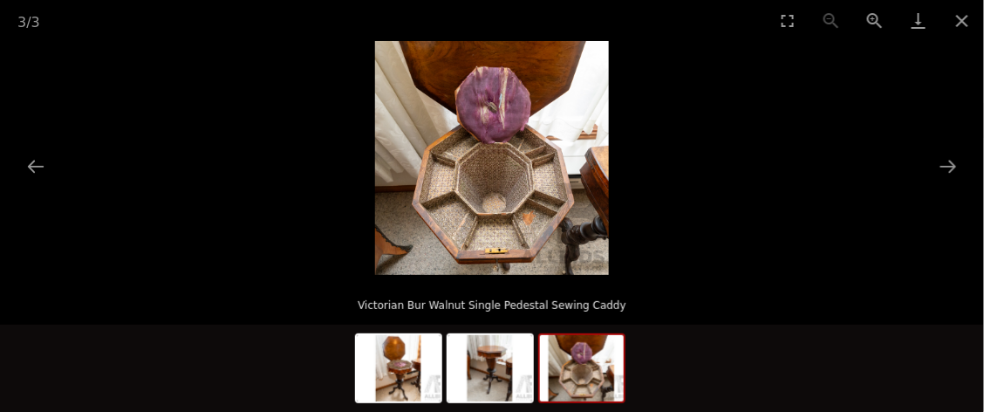
scroll to position [334, 0]
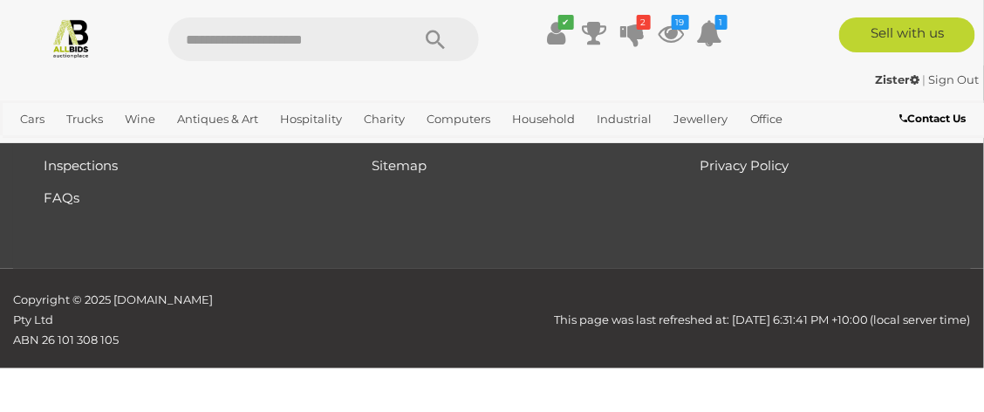
scroll to position [19223, 0]
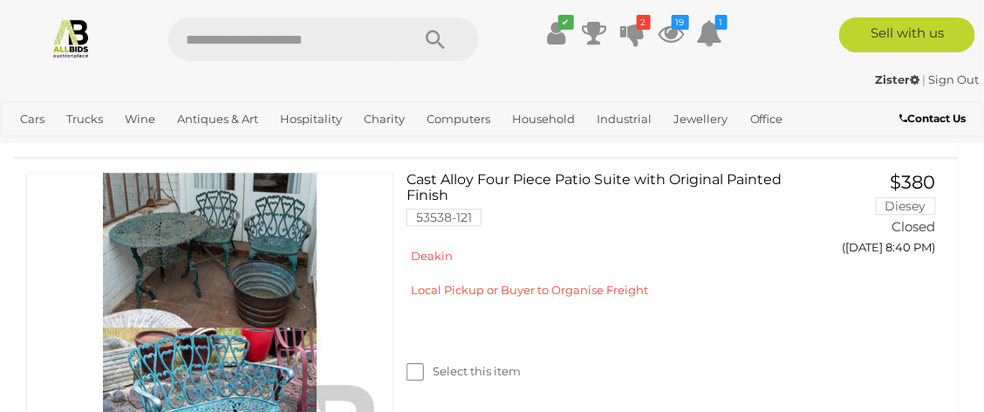
scroll to position [4558, 0]
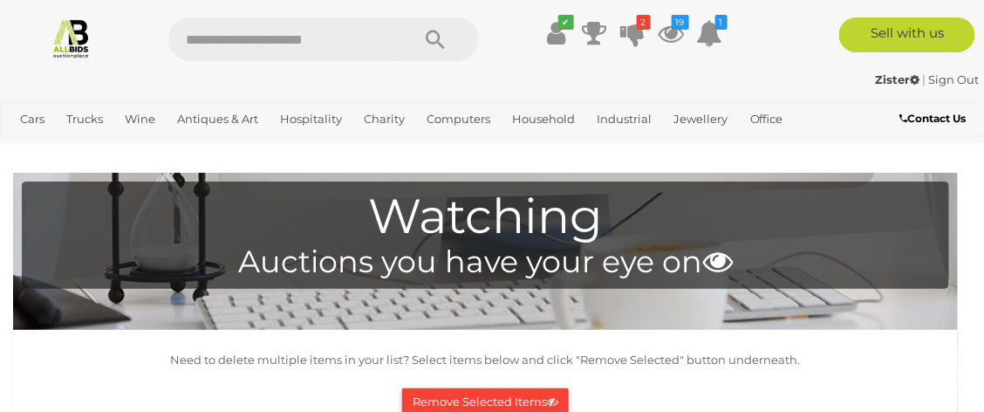
click at [54, 24] on img at bounding box center [71, 37] width 41 height 41
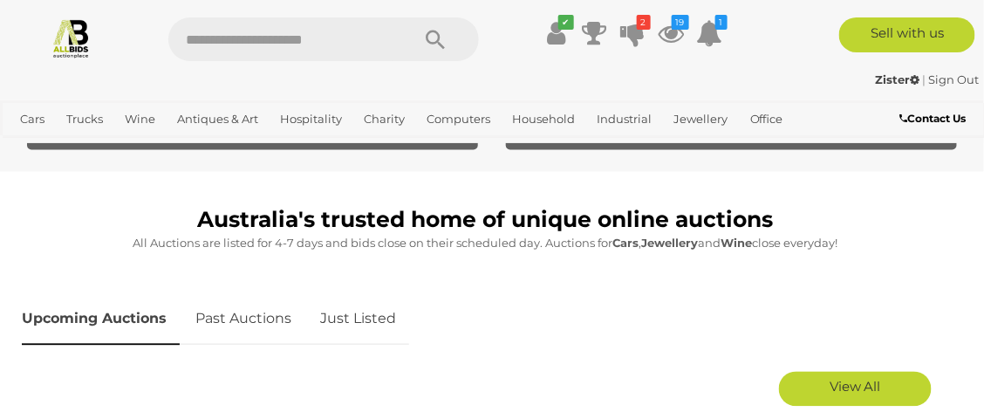
scroll to position [696, 0]
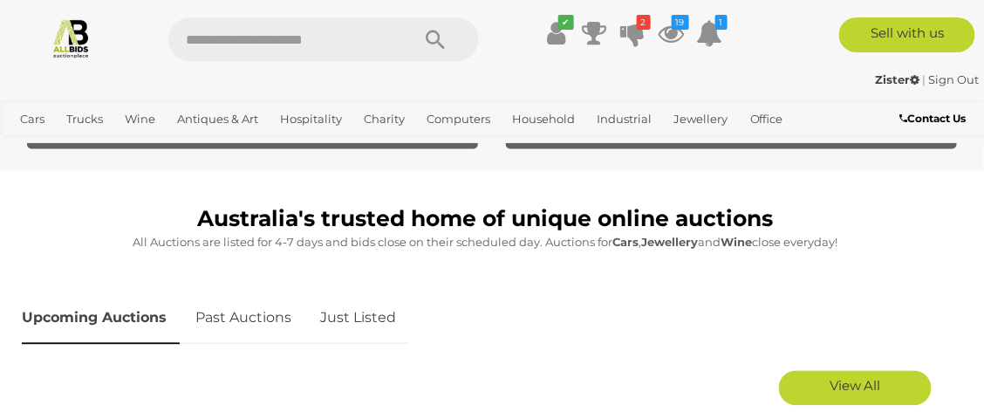
click at [369, 322] on link "Just Listed" at bounding box center [358, 318] width 102 height 51
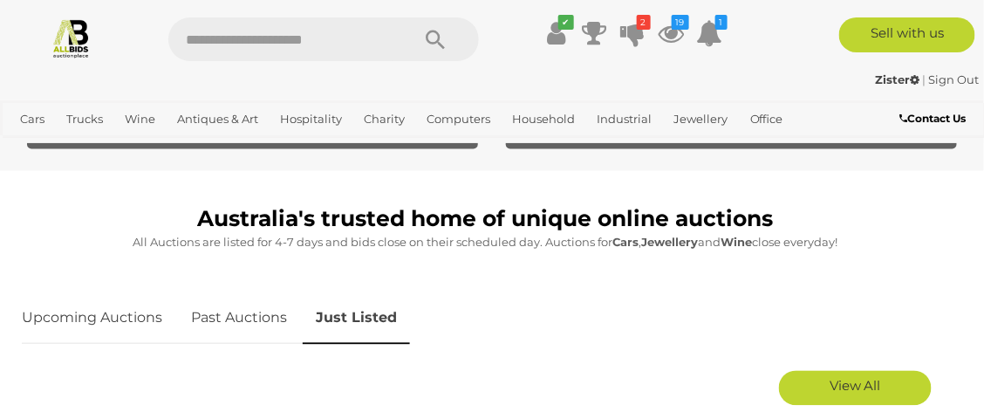
click at [858, 389] on span "View All" at bounding box center [855, 386] width 51 height 17
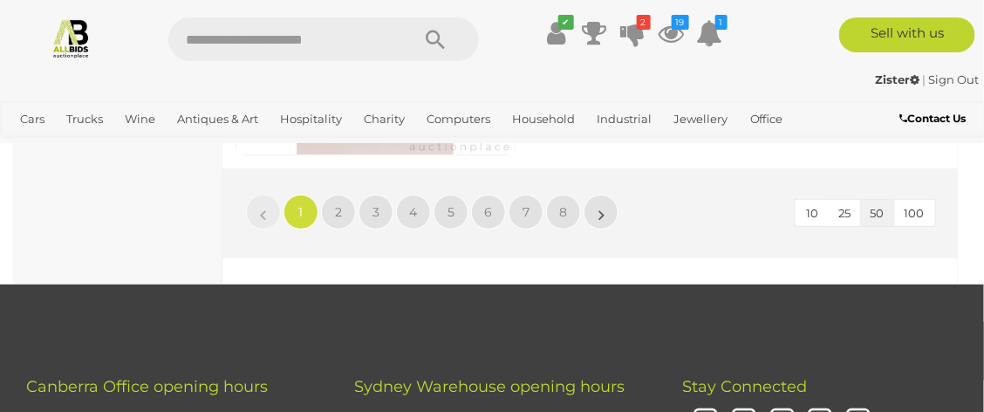
scroll to position [15520, 0]
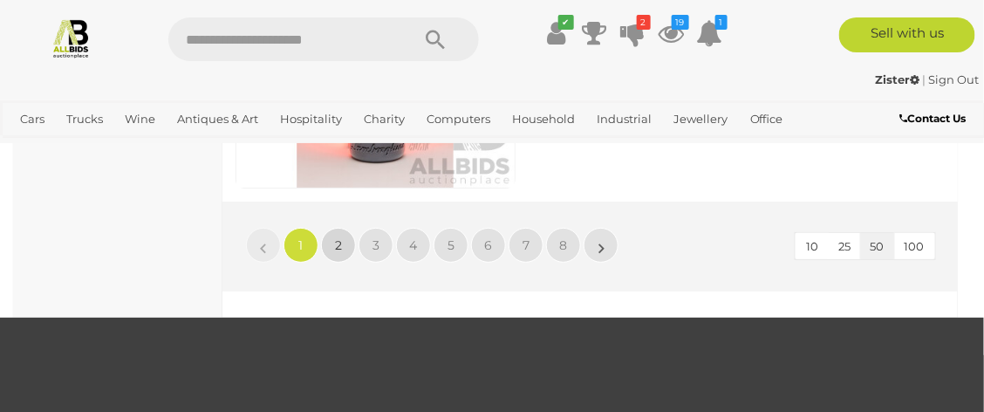
click at [338, 253] on span "2" at bounding box center [338, 245] width 7 height 16
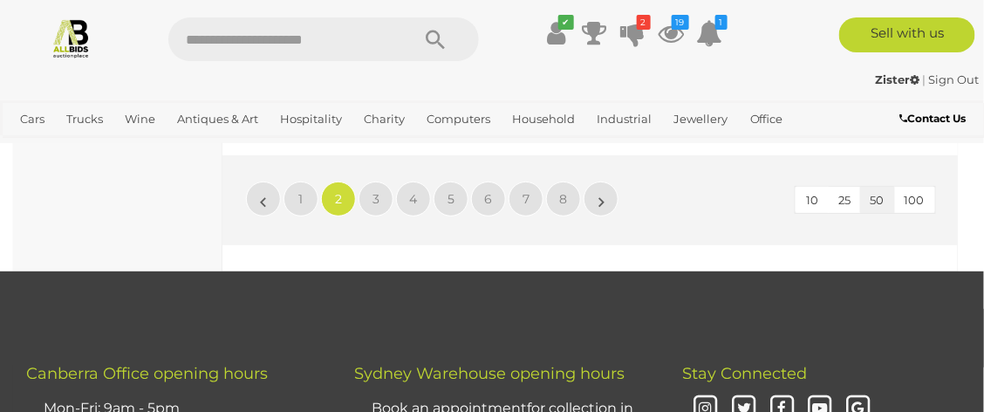
scroll to position [15520, 0]
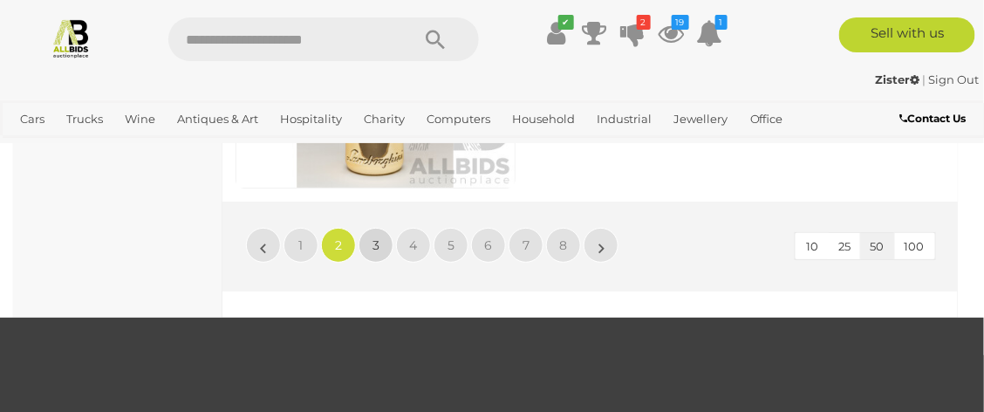
click at [375, 253] on span "3" at bounding box center [376, 245] width 7 height 16
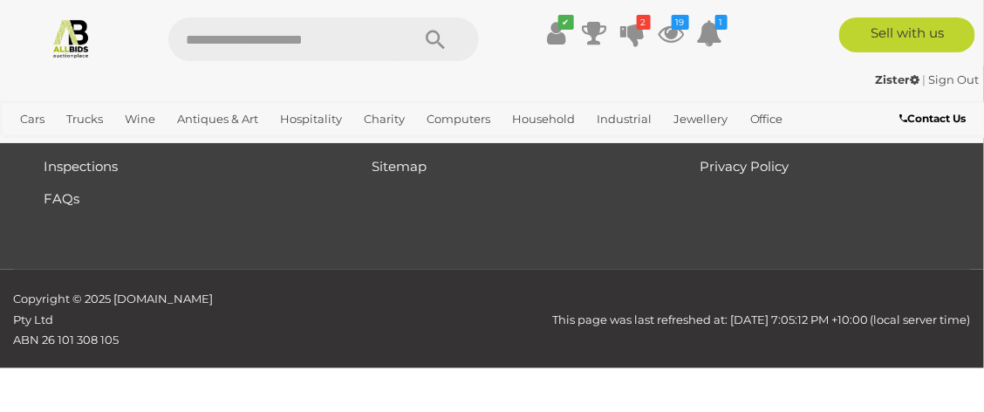
scroll to position [0, 0]
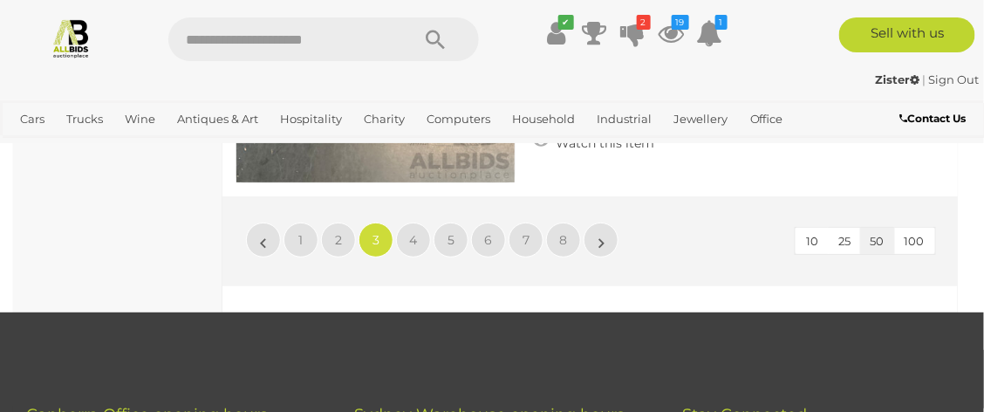
scroll to position [15520, 0]
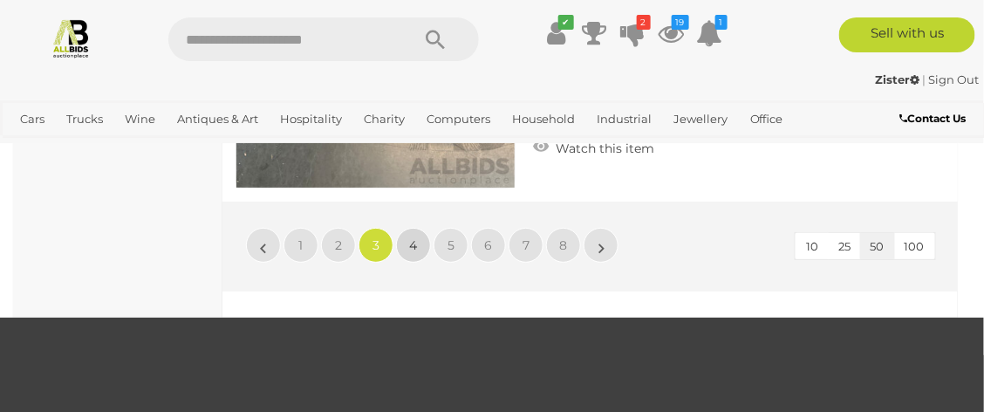
click at [410, 250] on span "4" at bounding box center [414, 245] width 8 height 16
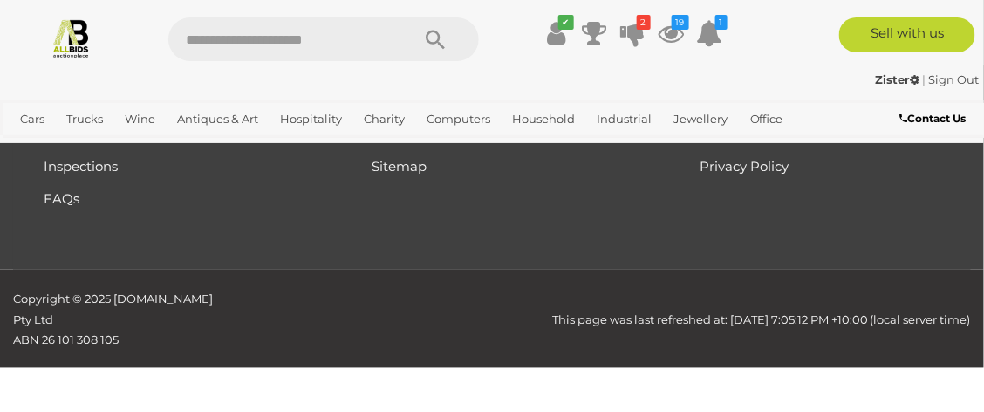
scroll to position [0, 0]
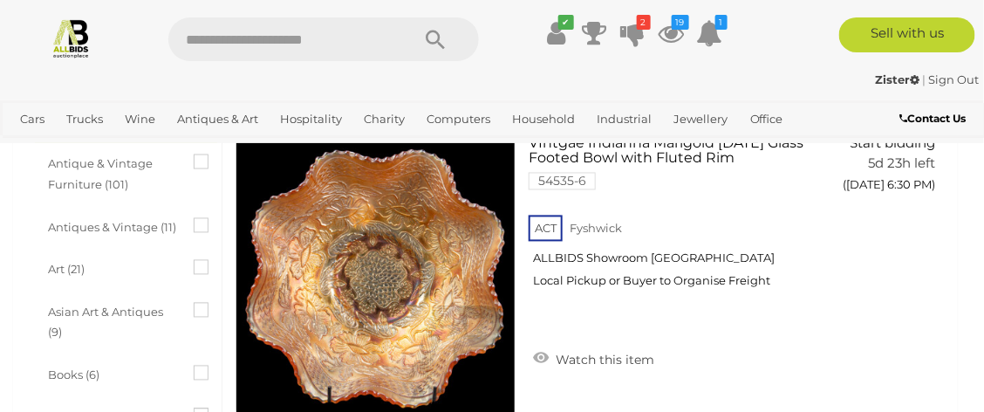
scroll to position [765, 0]
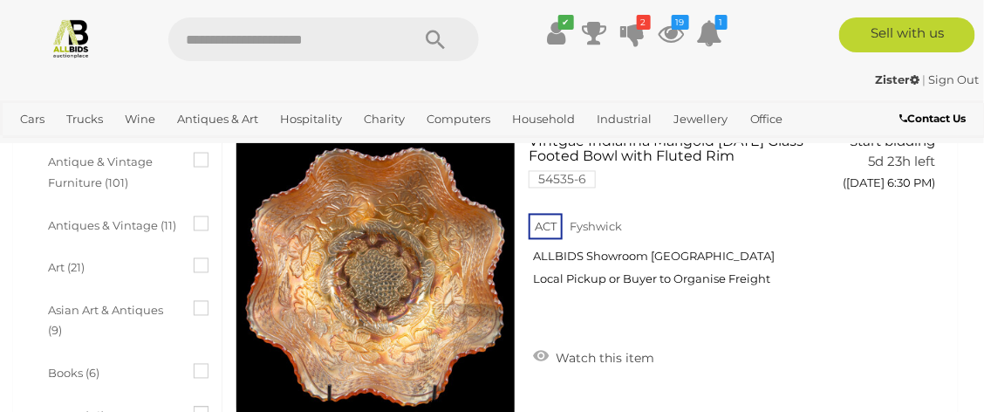
click at [536, 355] on icon at bounding box center [541, 356] width 16 height 17
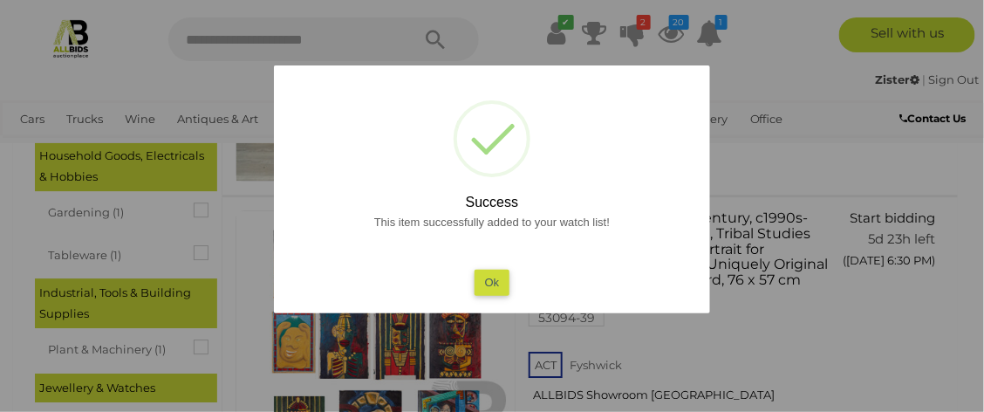
scroll to position [1427, 0]
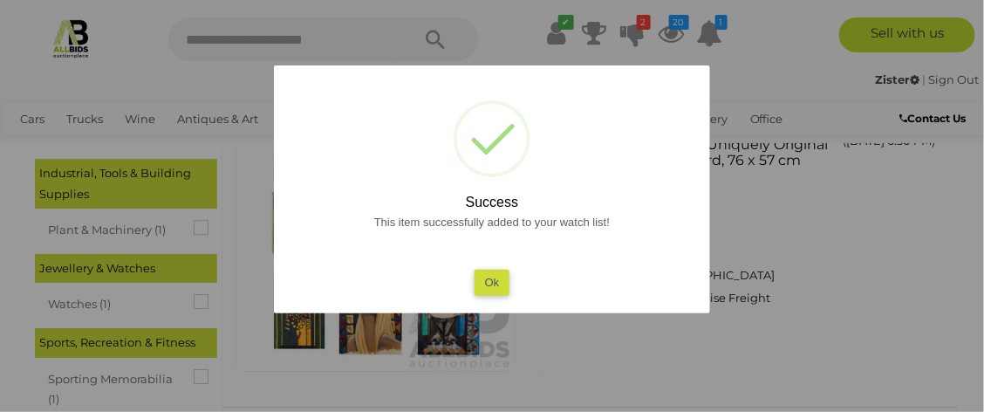
click at [489, 291] on button "Ok" at bounding box center [493, 282] width 36 height 25
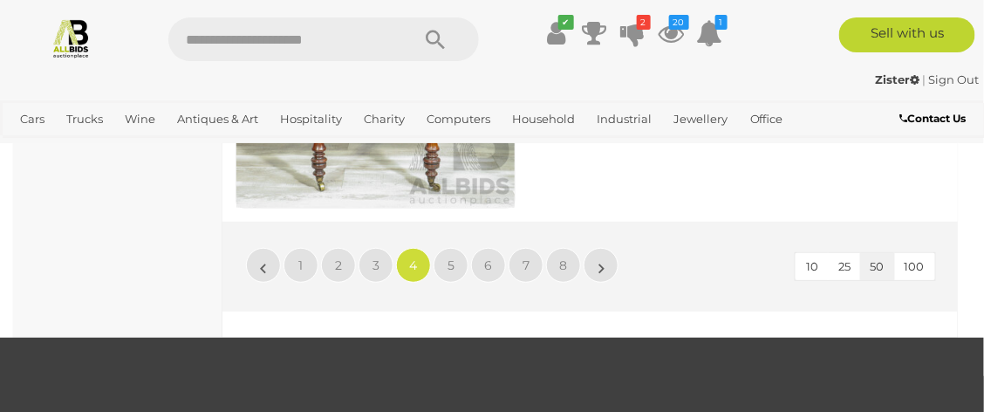
scroll to position [15625, 0]
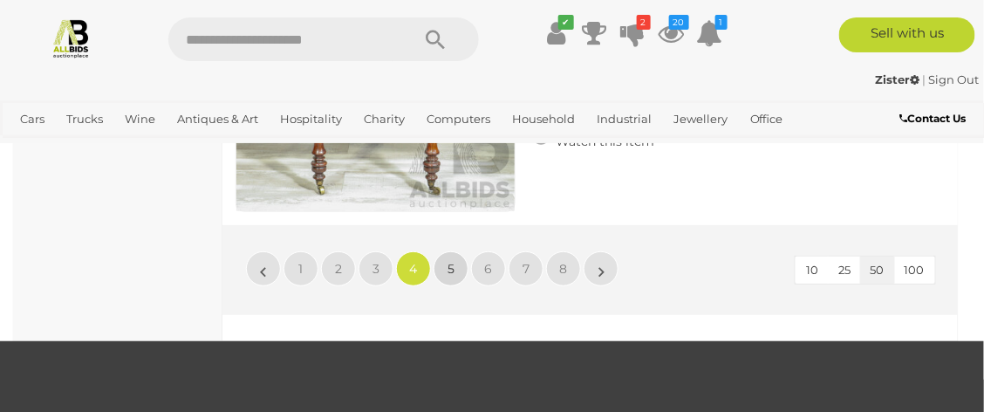
click at [450, 261] on span "5" at bounding box center [451, 269] width 7 height 16
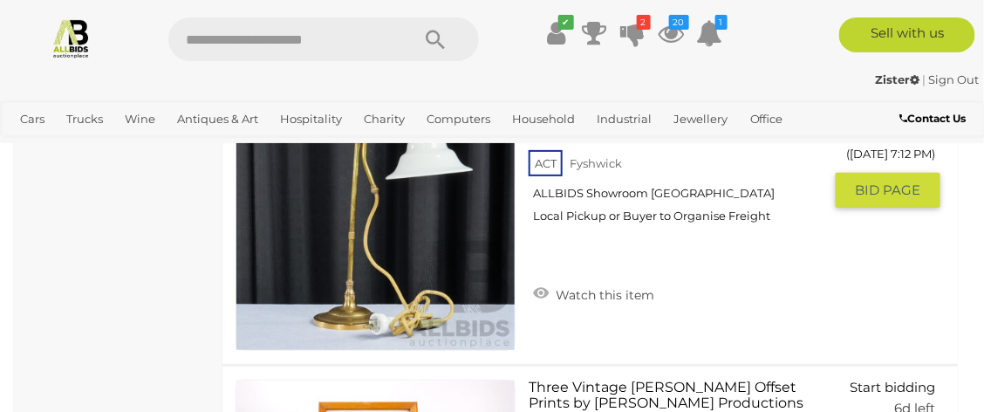
scroll to position [13885, 0]
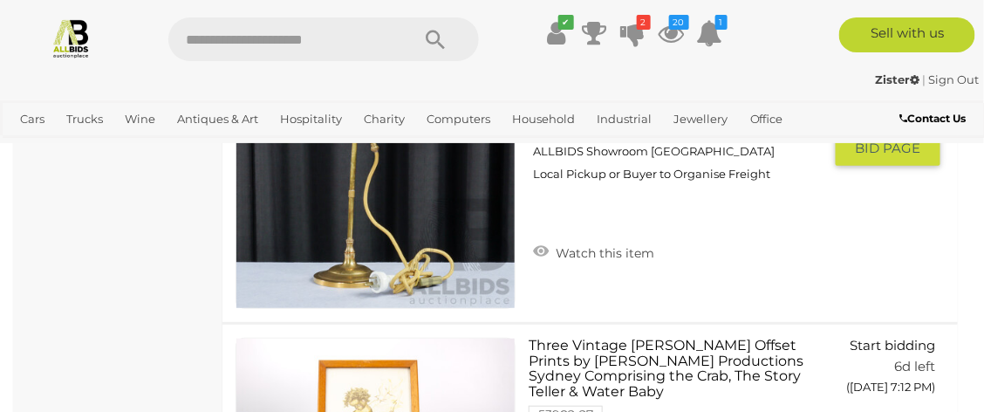
click at [551, 246] on link "Watch this item" at bounding box center [594, 251] width 130 height 26
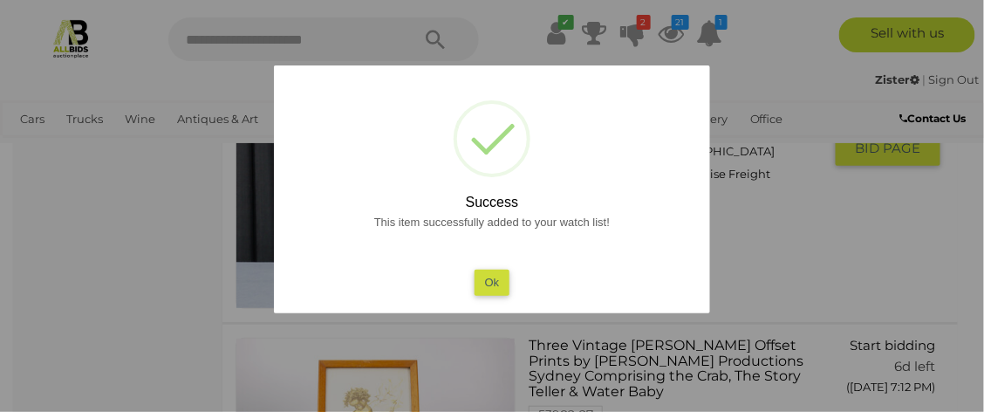
click at [497, 278] on button "Ok" at bounding box center [493, 282] width 36 height 25
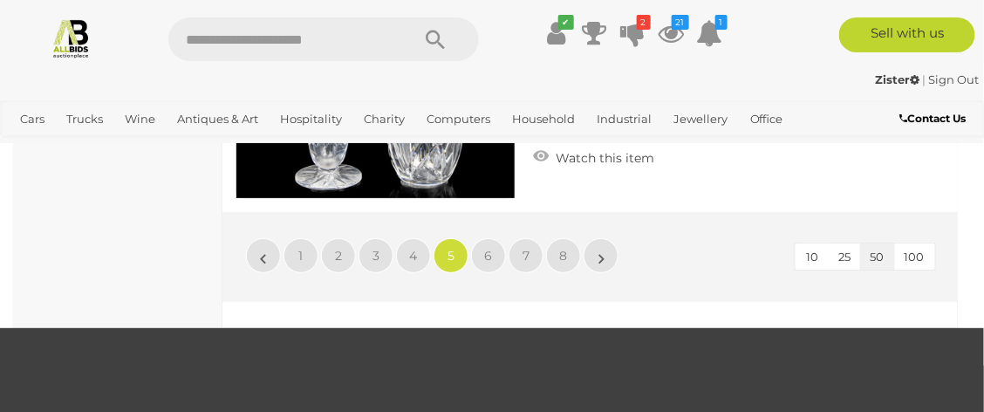
scroll to position [15555, 0]
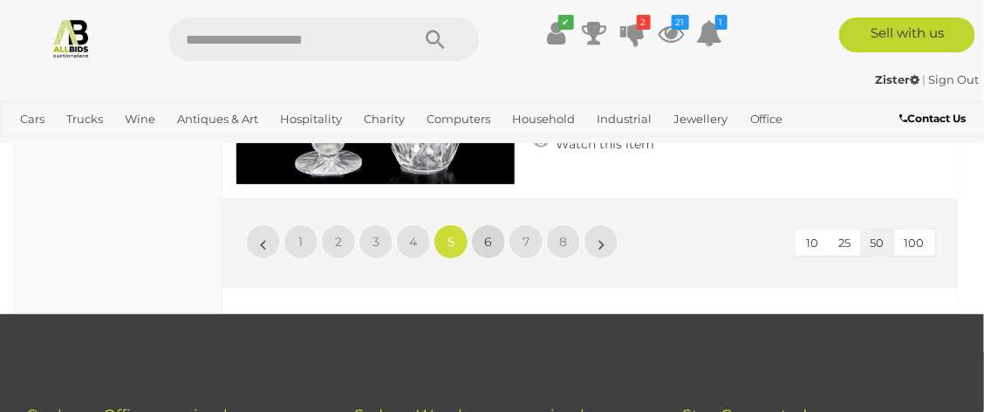
click at [487, 234] on span "6" at bounding box center [489, 242] width 8 height 16
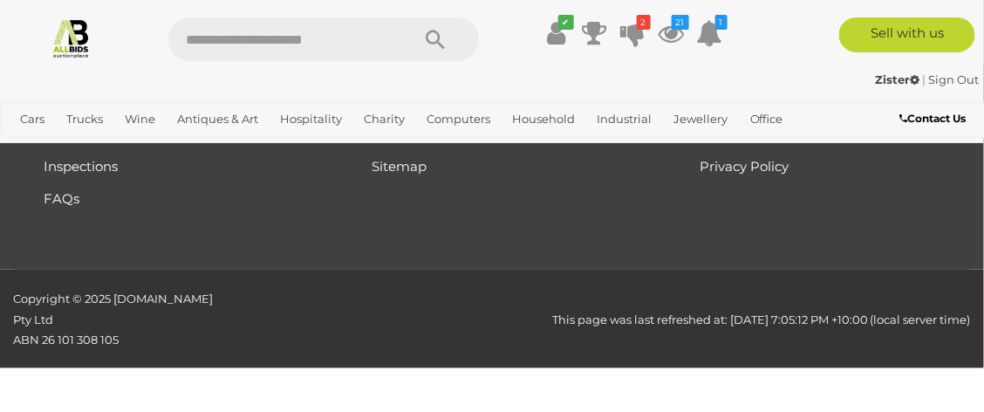
scroll to position [0, 0]
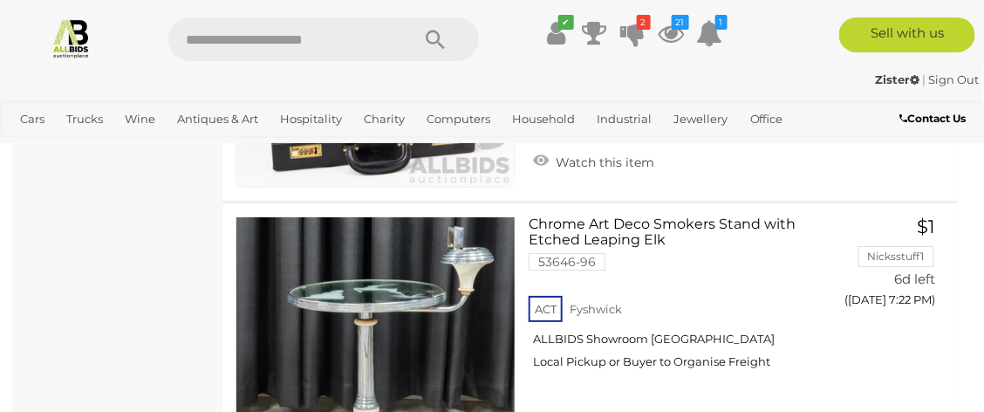
scroll to position [5037, 0]
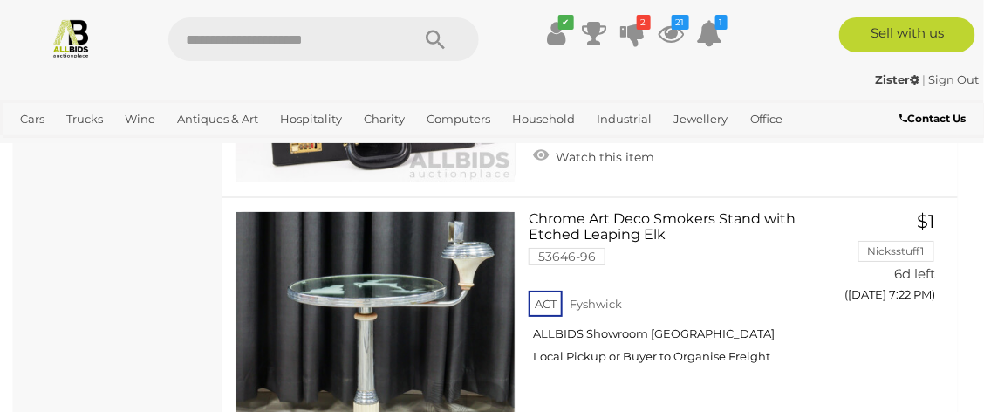
click at [421, 292] on link at bounding box center [376, 351] width 280 height 280
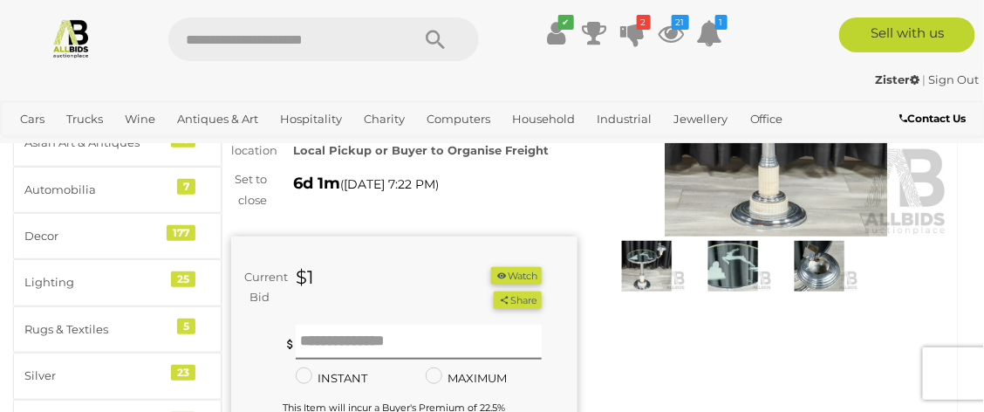
scroll to position [252, 0]
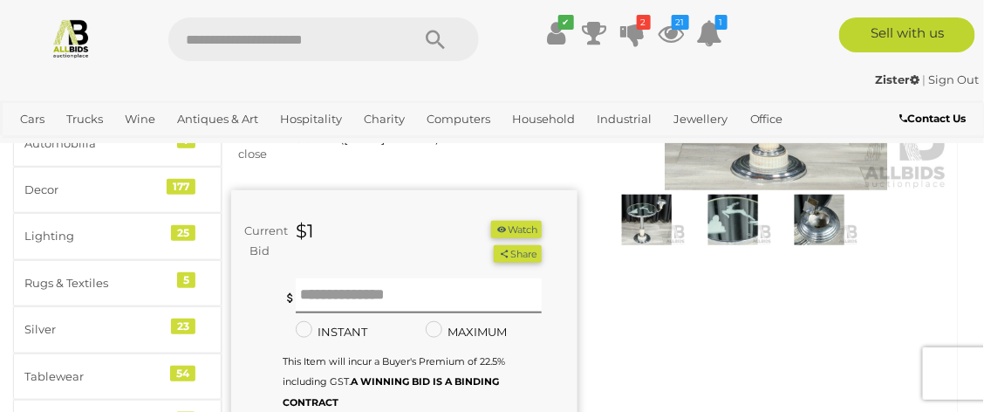
click at [735, 223] on img at bounding box center [734, 220] width 78 height 50
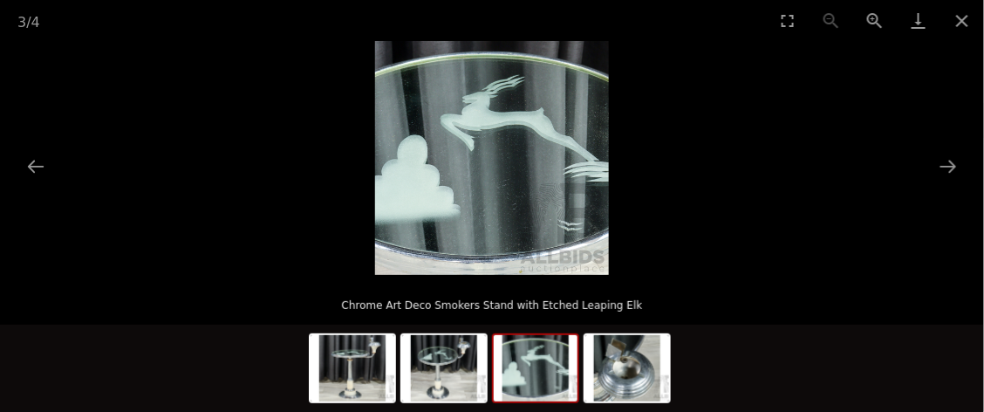
click at [350, 373] on img at bounding box center [353, 368] width 84 height 66
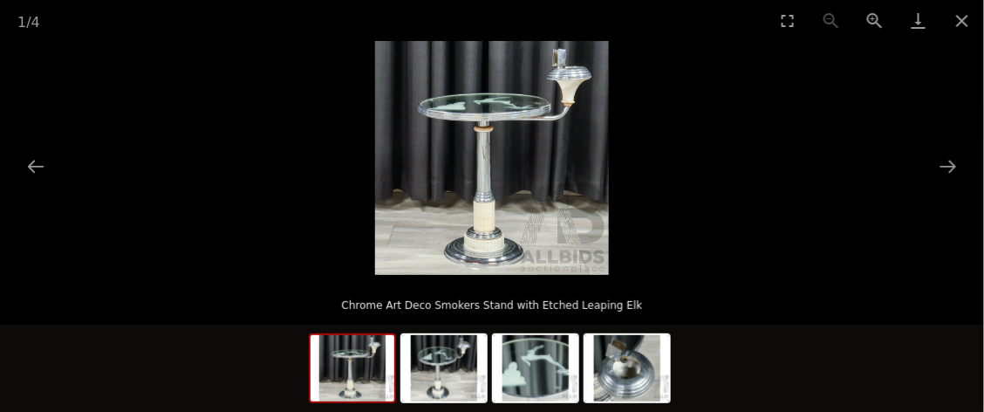
click at [948, 159] on button "Next slide" at bounding box center [948, 166] width 37 height 34
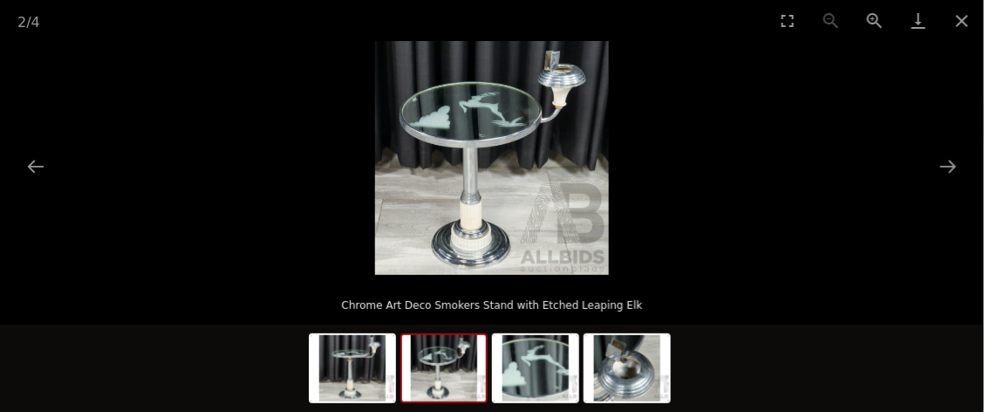
click at [962, 13] on button "Close gallery" at bounding box center [963, 20] width 44 height 41
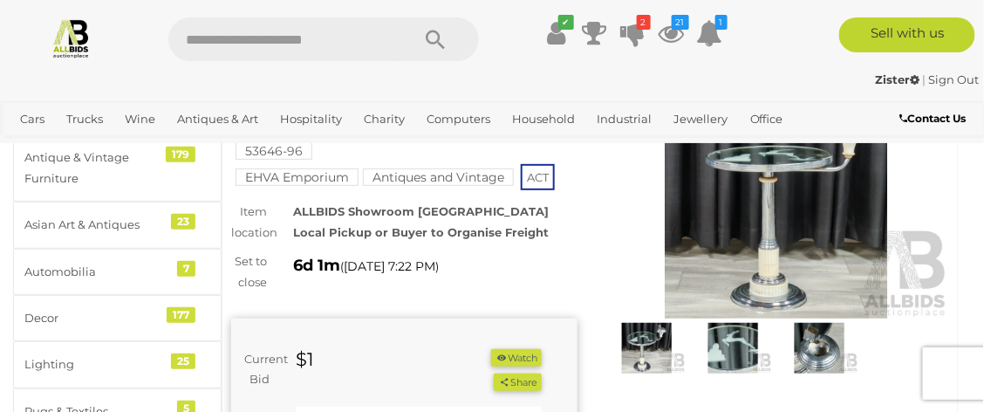
scroll to position [113, 0]
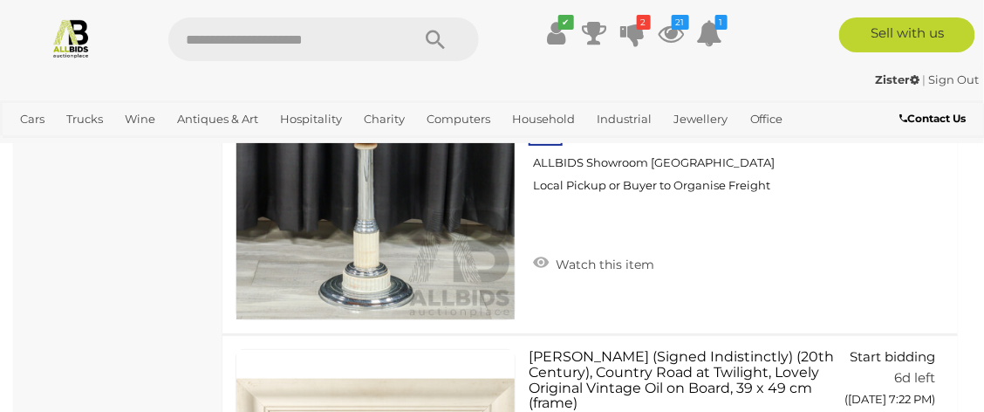
scroll to position [5207, 0]
click at [538, 255] on icon at bounding box center [541, 263] width 16 height 17
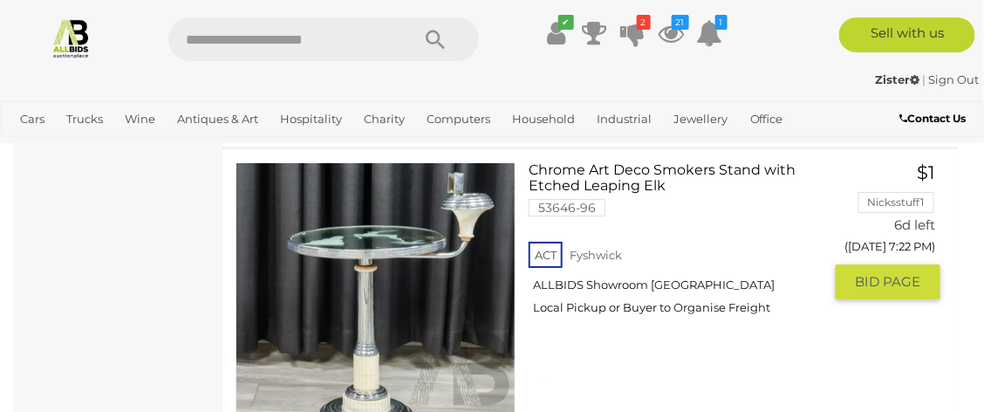
scroll to position [5076, 0]
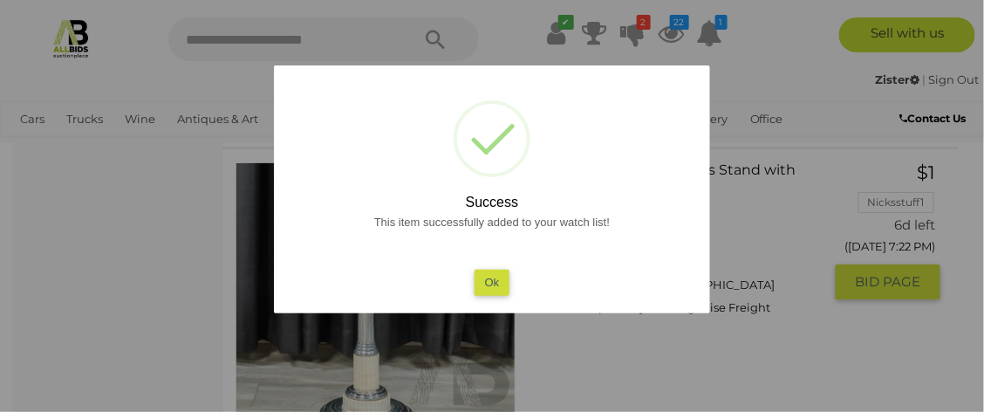
click at [500, 284] on button "Ok" at bounding box center [493, 282] width 36 height 25
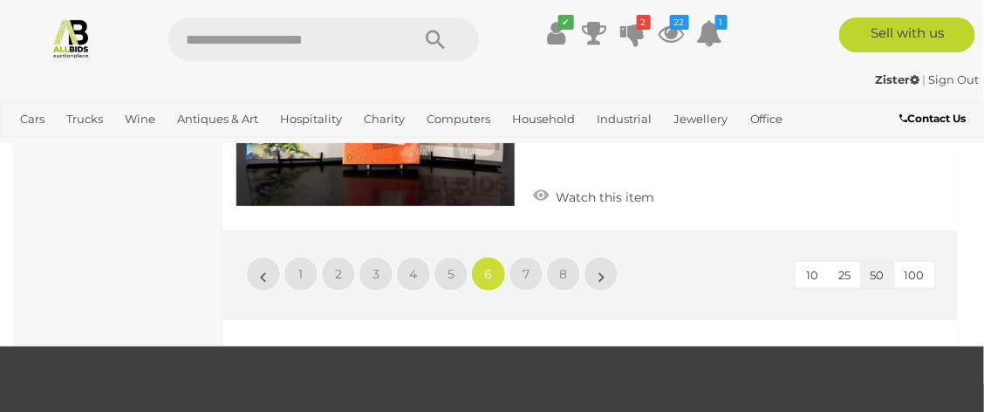
scroll to position [15608, 0]
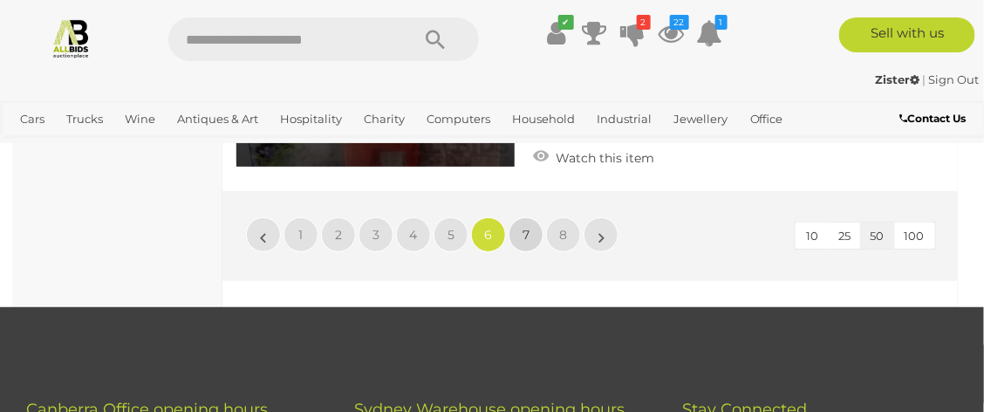
click at [525, 227] on span "7" at bounding box center [526, 235] width 7 height 16
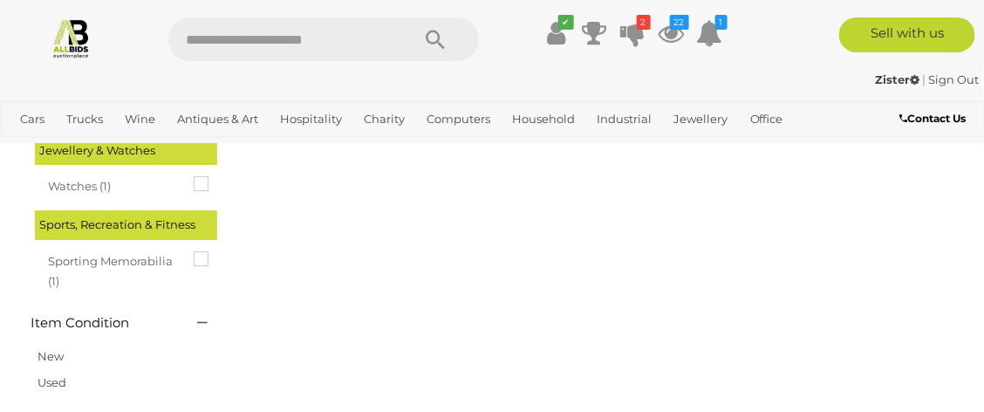
scroll to position [0, 0]
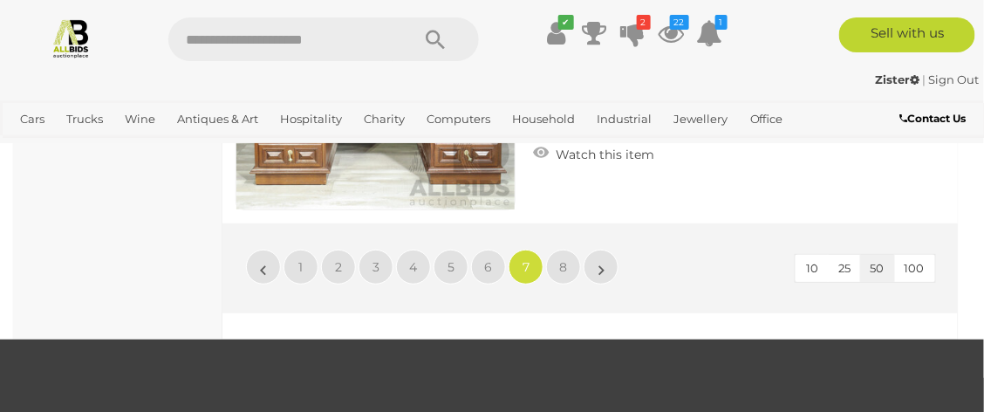
scroll to position [15625, 0]
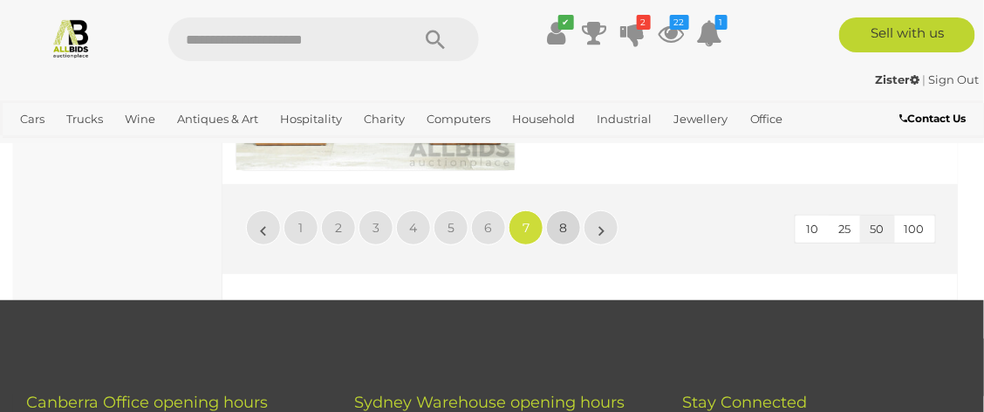
click at [560, 220] on span "8" at bounding box center [564, 228] width 8 height 16
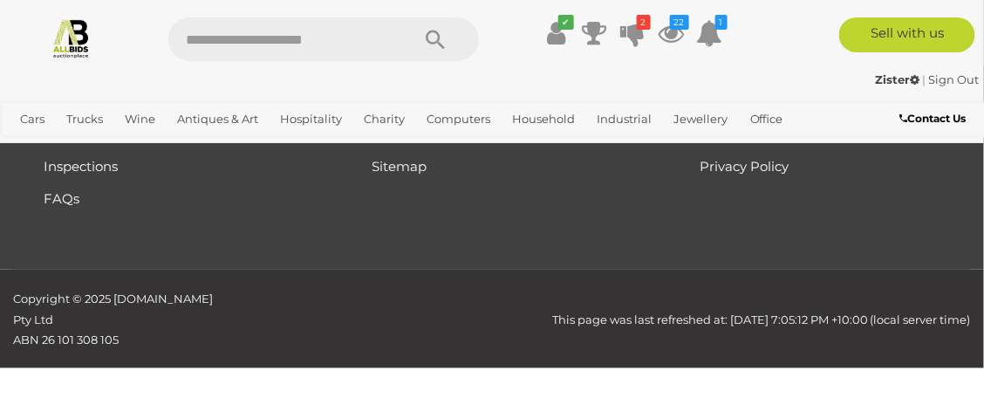
scroll to position [0, 0]
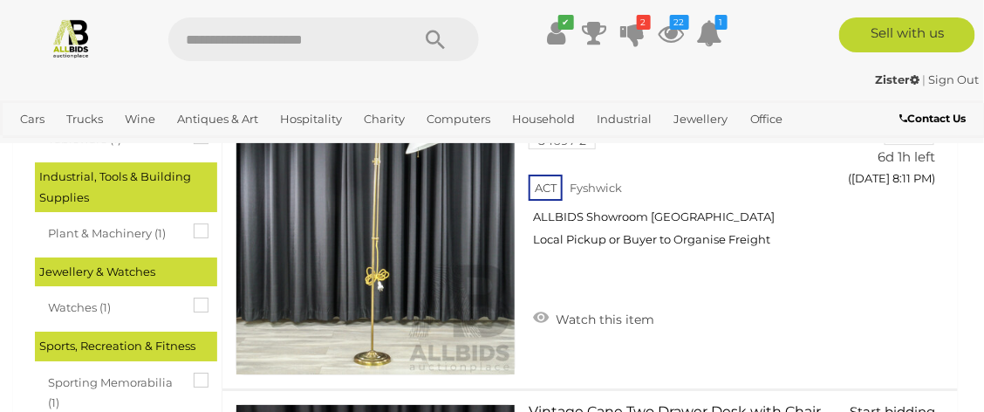
scroll to position [1427, 0]
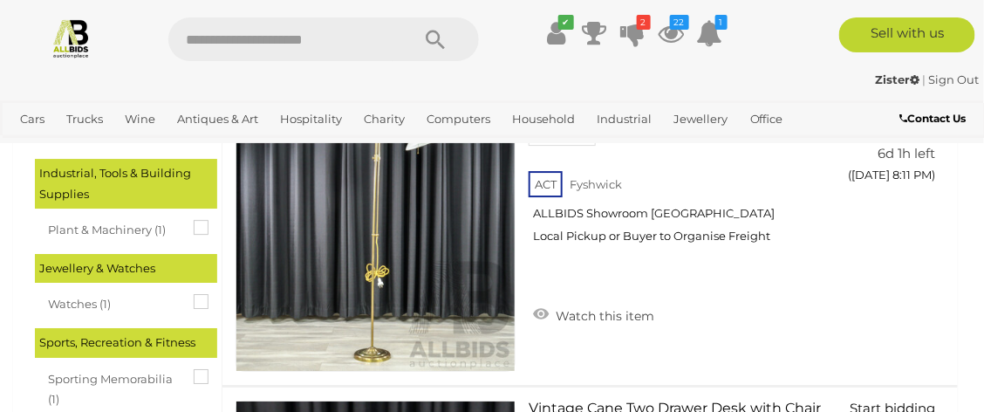
click at [538, 314] on icon at bounding box center [541, 313] width 16 height 17
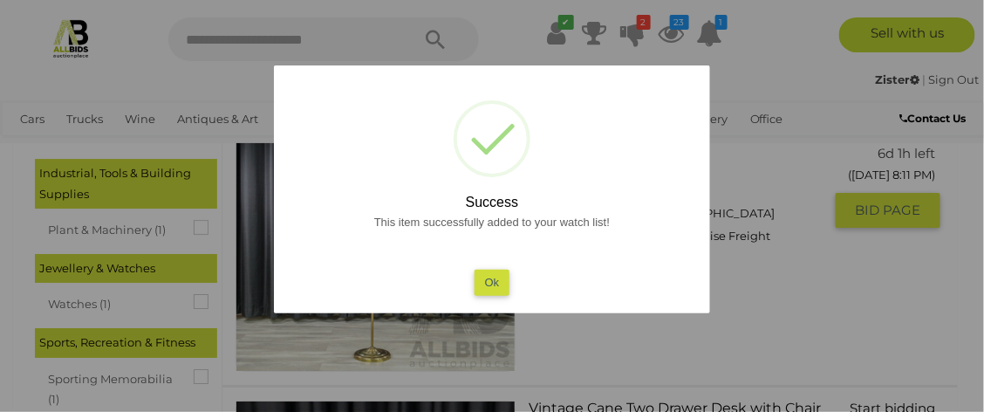
click at [495, 274] on button "Ok" at bounding box center [493, 282] width 36 height 25
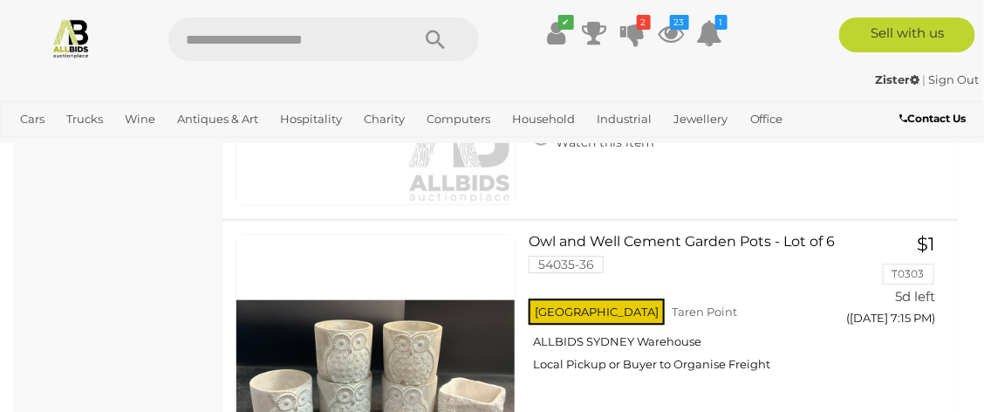
scroll to position [6229, 0]
